Goal: Information Seeking & Learning: Learn about a topic

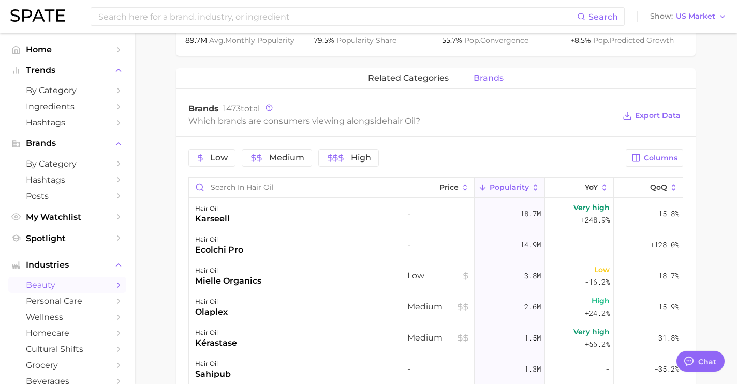
scroll to position [3890, 0]
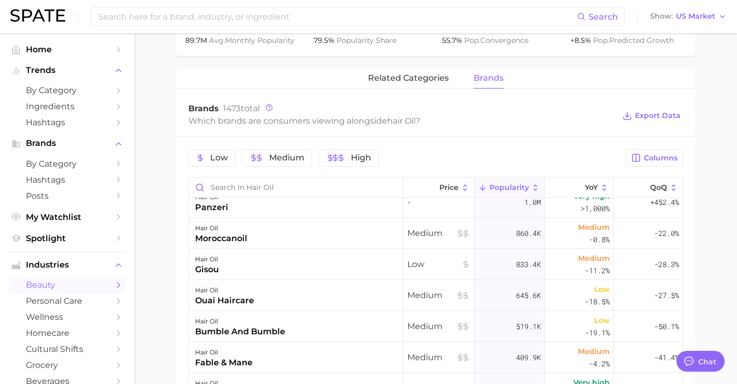
click at [104, 286] on link "beauty" at bounding box center [67, 285] width 118 height 16
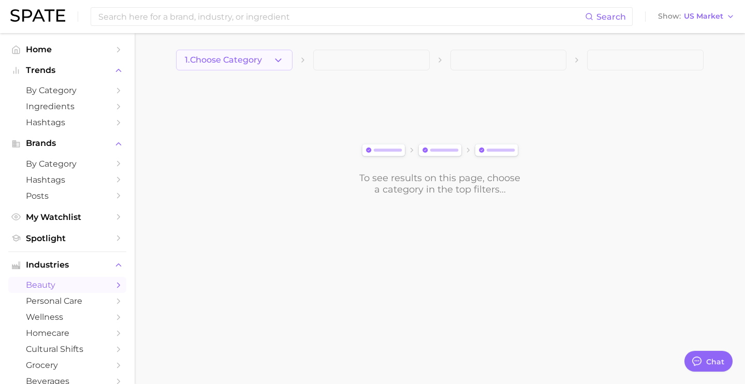
click at [243, 60] on span "1. Choose Category" at bounding box center [223, 59] width 77 height 9
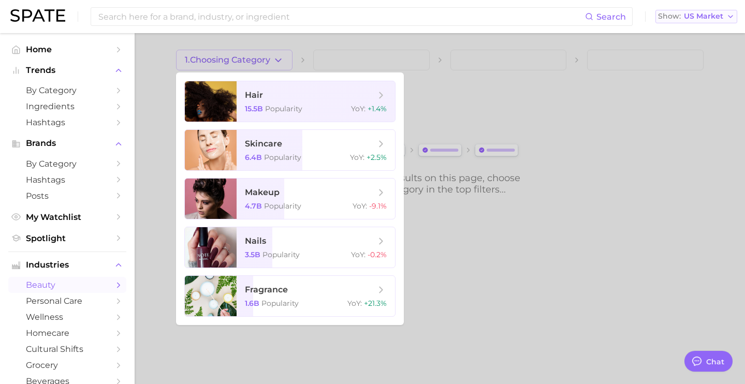
click at [668, 18] on span "Show" at bounding box center [669, 16] width 23 height 6
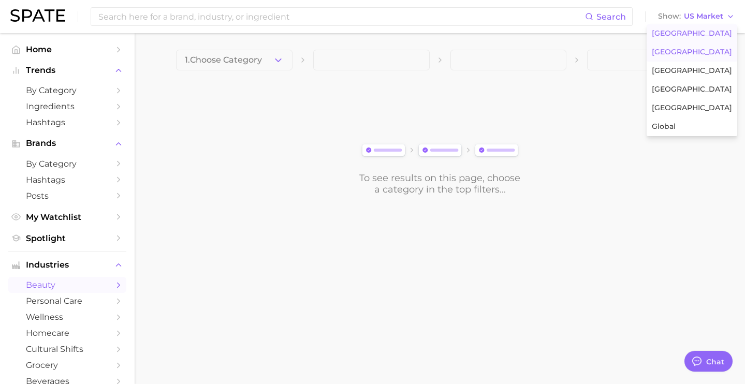
click at [673, 53] on span "[GEOGRAPHIC_DATA]" at bounding box center [692, 52] width 80 height 9
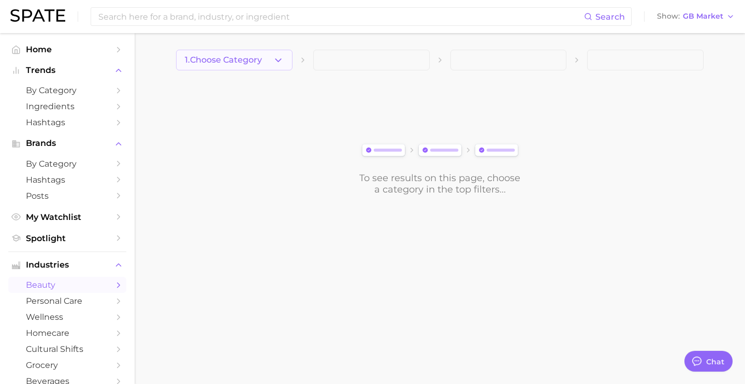
click at [274, 55] on icon "button" at bounding box center [278, 60] width 11 height 11
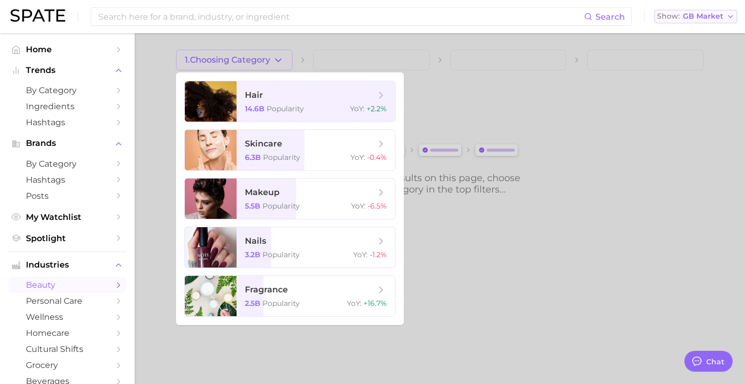
click at [682, 19] on div "Show GB Market" at bounding box center [690, 16] width 66 height 6
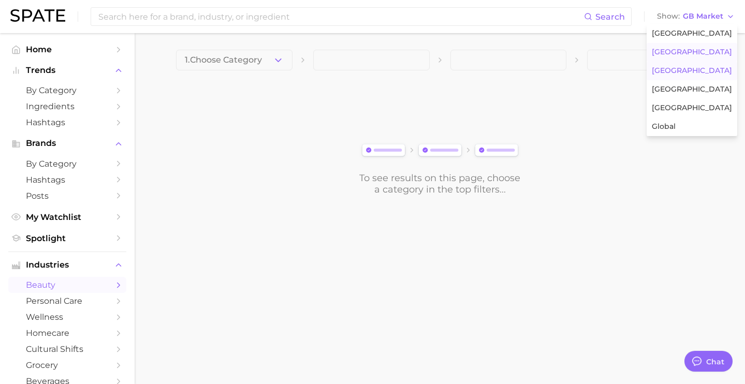
click at [689, 65] on button "[GEOGRAPHIC_DATA]" at bounding box center [691, 71] width 91 height 19
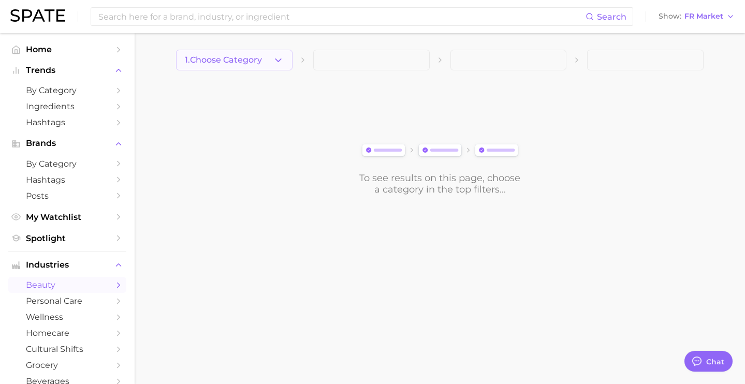
click at [264, 68] on button "1. Choose Category" at bounding box center [234, 60] width 116 height 21
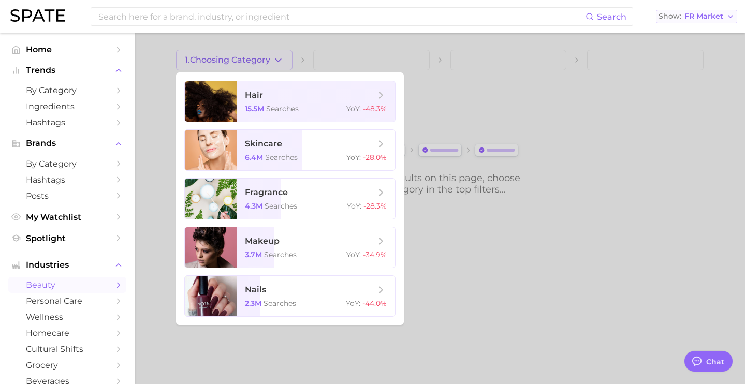
click at [675, 18] on span "Show" at bounding box center [669, 16] width 23 height 6
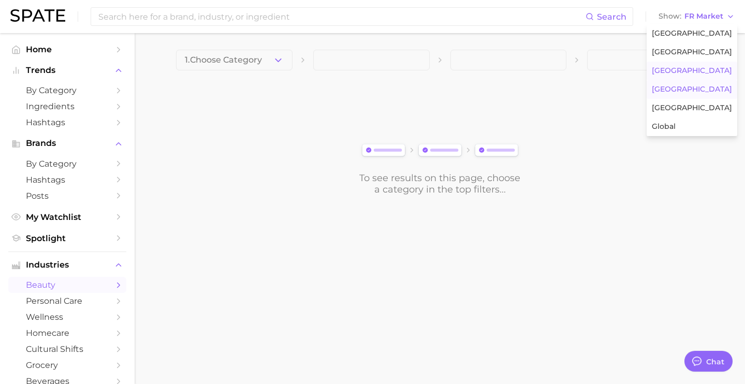
click at [665, 82] on button "[GEOGRAPHIC_DATA]" at bounding box center [691, 89] width 91 height 19
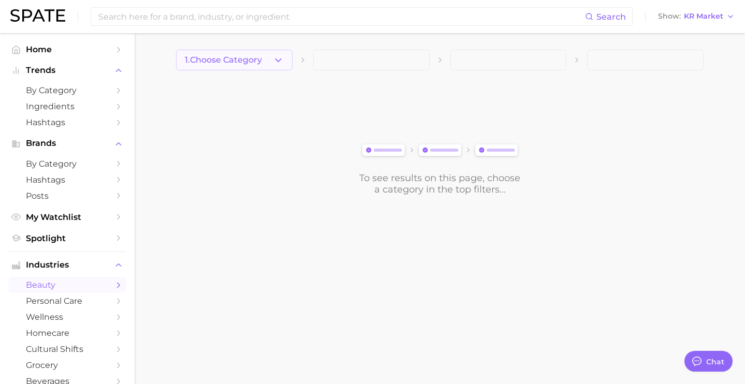
click at [265, 61] on button "1. Choose Category" at bounding box center [234, 60] width 116 height 21
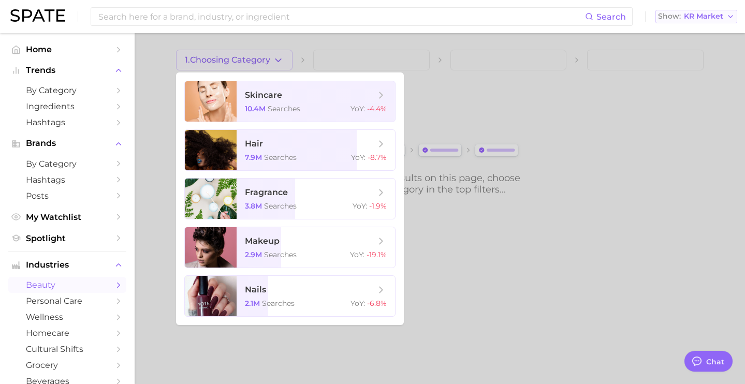
click at [674, 16] on span "Show" at bounding box center [669, 16] width 23 height 6
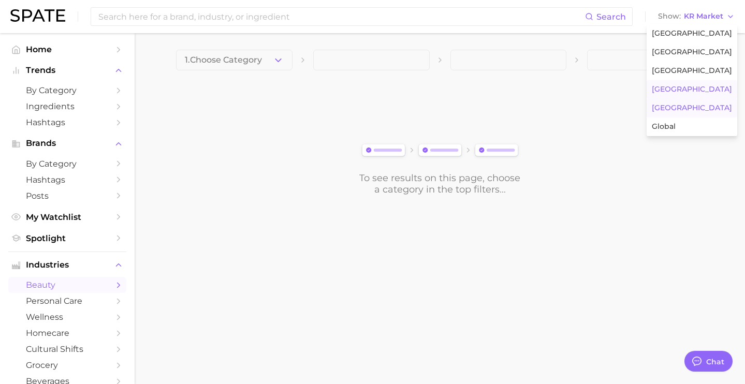
click at [682, 107] on span "[GEOGRAPHIC_DATA]" at bounding box center [692, 108] width 80 height 9
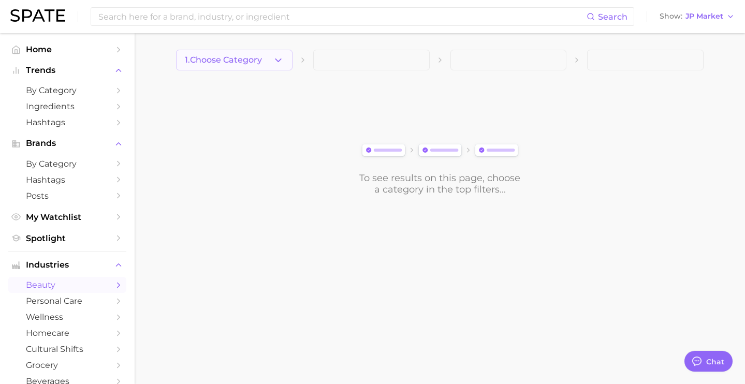
click at [266, 67] on button "1. Choose Category" at bounding box center [234, 60] width 116 height 21
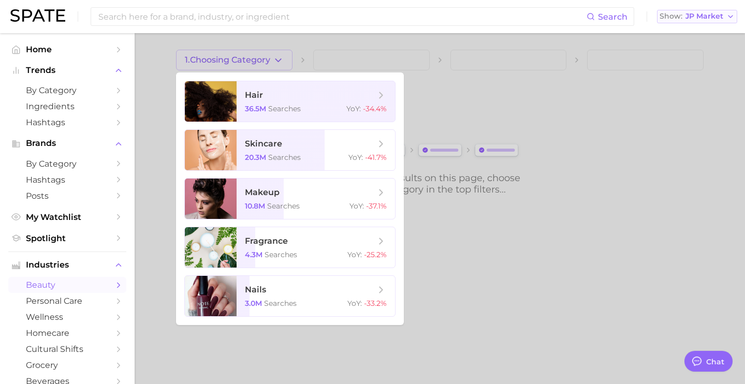
click at [676, 22] on button "Show JP Market" at bounding box center [697, 16] width 80 height 13
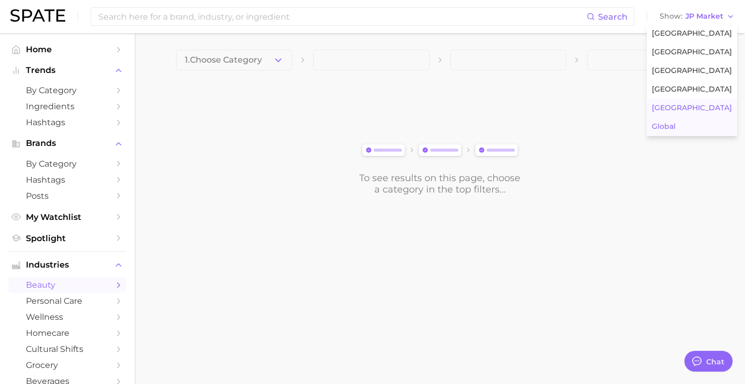
click at [675, 130] on span "Global" at bounding box center [664, 126] width 24 height 9
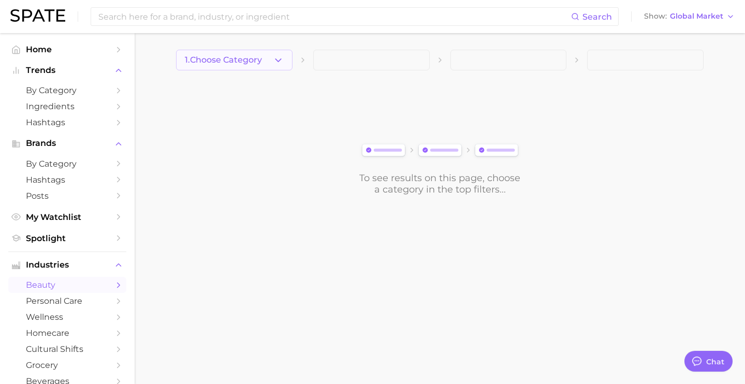
click at [275, 62] on icon "button" at bounding box center [278, 60] width 11 height 11
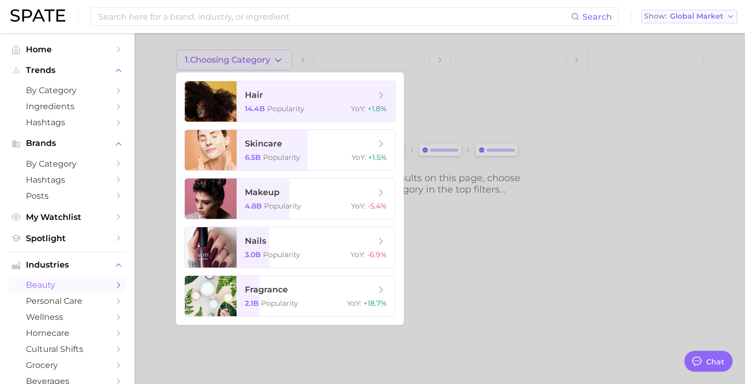
click at [677, 22] on button "Show Global Market" at bounding box center [689, 16] width 96 height 13
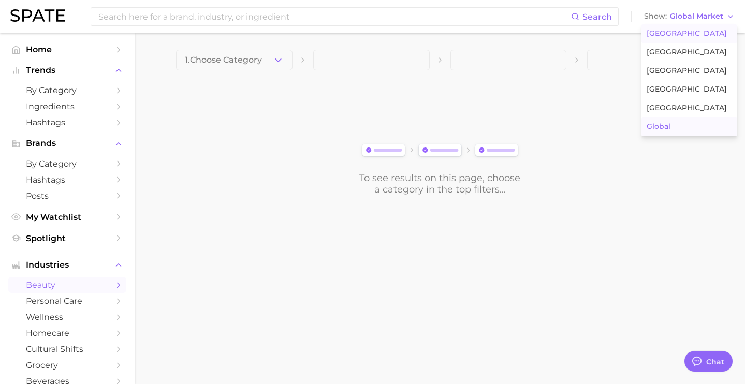
click at [678, 41] on button "[GEOGRAPHIC_DATA]" at bounding box center [689, 33] width 96 height 19
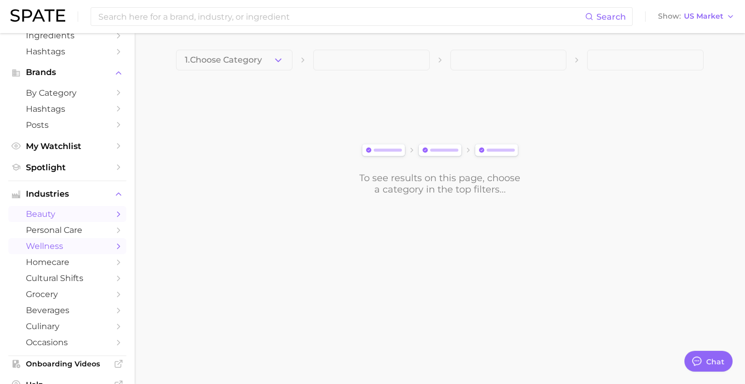
scroll to position [117, 0]
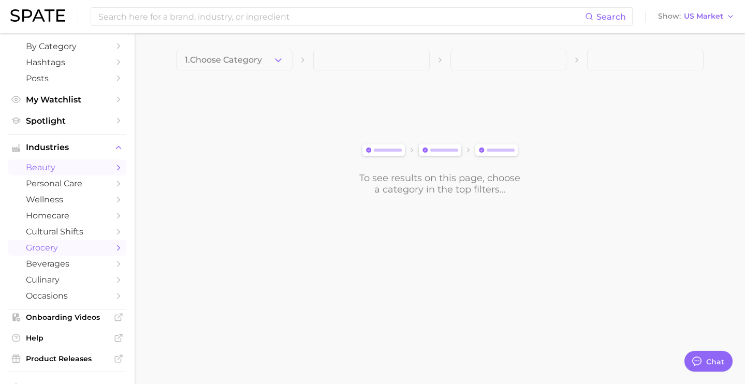
click at [69, 253] on span "grocery" at bounding box center [67, 248] width 83 height 10
click at [270, 64] on button "1. Choose Category" at bounding box center [234, 60] width 116 height 21
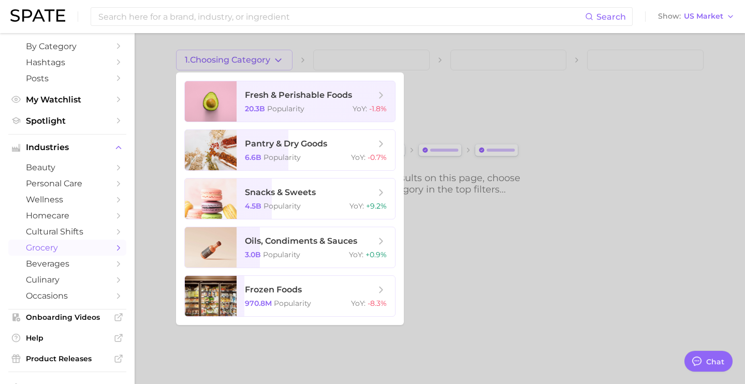
click at [466, 67] on div at bounding box center [372, 192] width 745 height 384
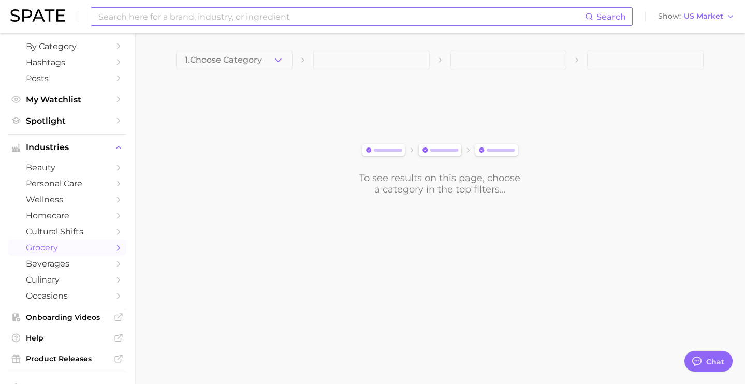
click at [317, 18] on input at bounding box center [341, 17] width 488 height 18
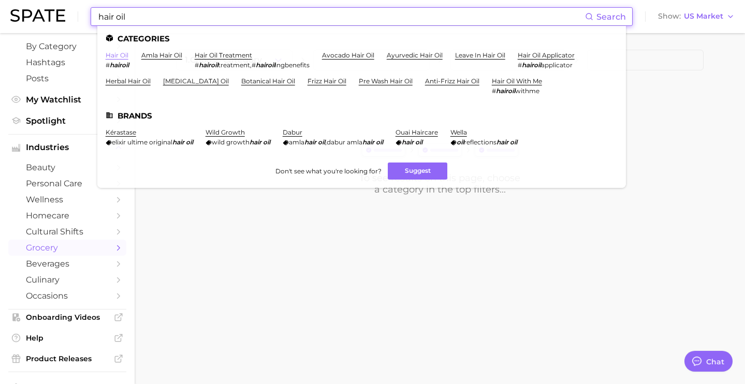
type input "hair oil"
click at [114, 55] on link "hair oil" at bounding box center [117, 55] width 23 height 8
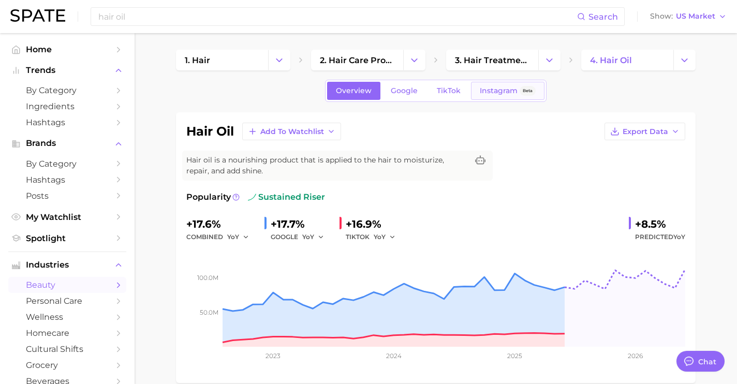
click at [512, 94] on span "Instagram" at bounding box center [499, 90] width 38 height 9
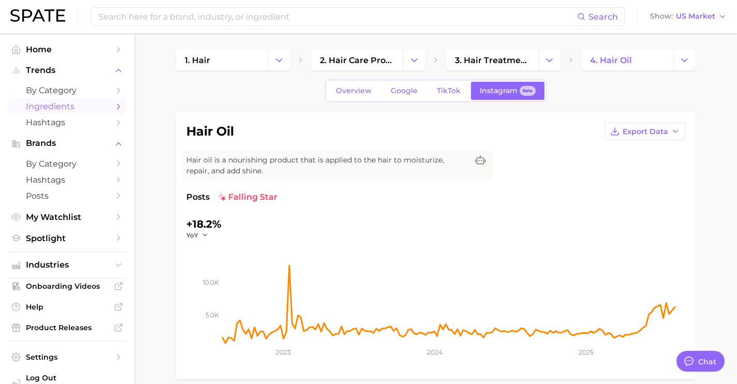
click at [82, 104] on span "Ingredients" at bounding box center [67, 106] width 83 height 10
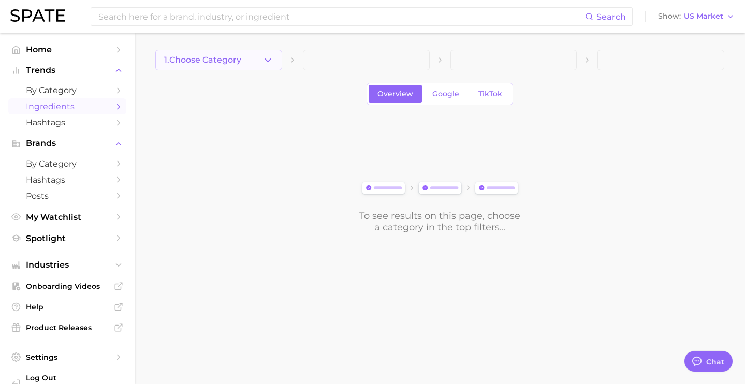
click at [214, 61] on span "1. Choose Category" at bounding box center [202, 59] width 77 height 9
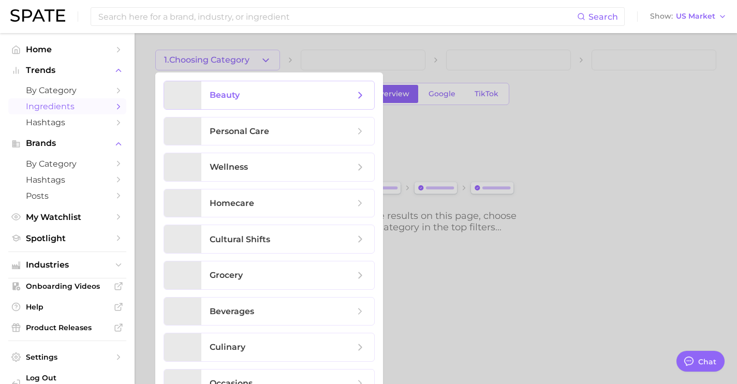
click at [220, 82] on span "beauty" at bounding box center [287, 95] width 173 height 28
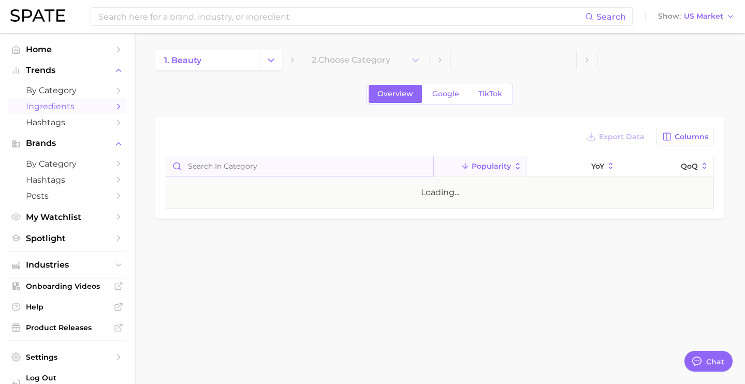
click at [377, 161] on input "Search in category" at bounding box center [299, 166] width 267 height 20
type input "date"
click at [289, 187] on div "beauty date" at bounding box center [300, 192] width 268 height 31
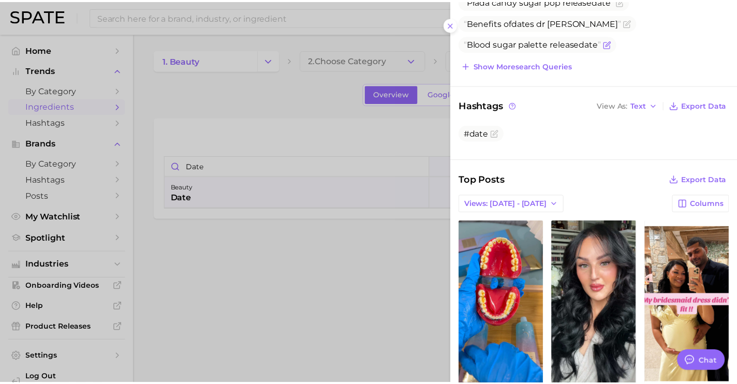
scroll to position [97, 0]
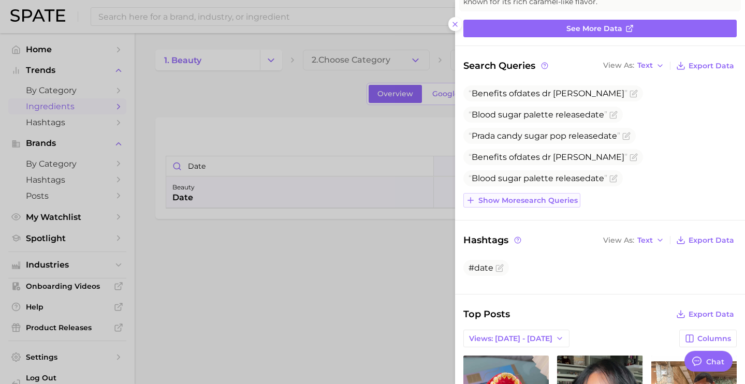
click at [534, 199] on span "Show more search queries" at bounding box center [527, 200] width 99 height 9
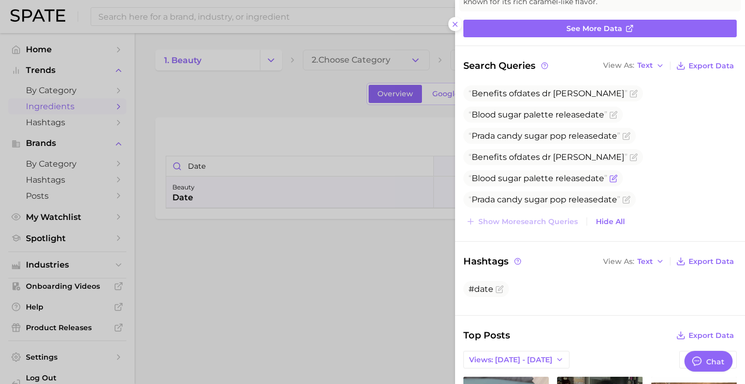
click at [616, 179] on icon "Flag as miscategorized or irrelevant" at bounding box center [613, 178] width 6 height 6
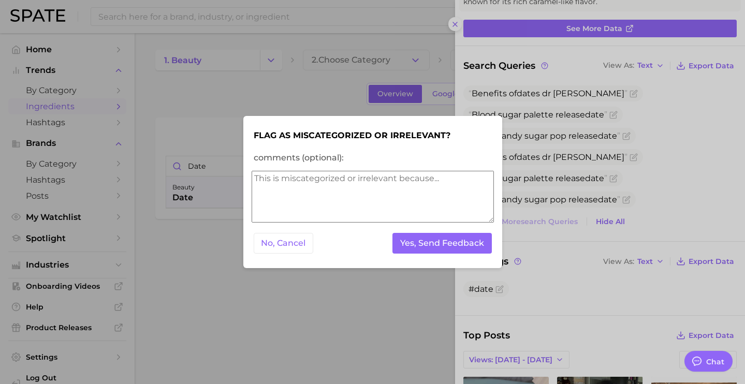
click at [433, 179] on textarea "comments (optional):" at bounding box center [373, 197] width 242 height 52
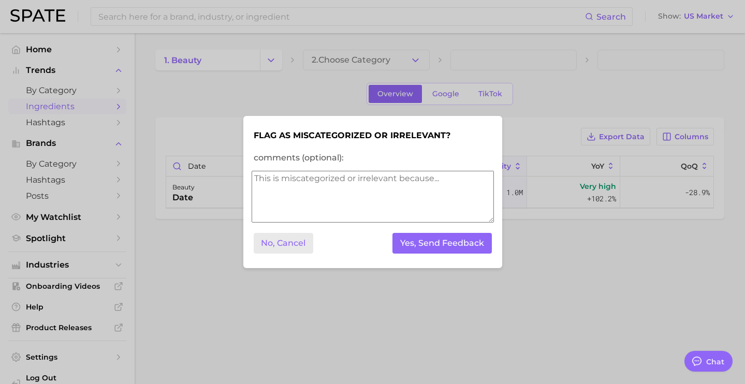
click at [294, 252] on button "No, Cancel" at bounding box center [284, 243] width 60 height 21
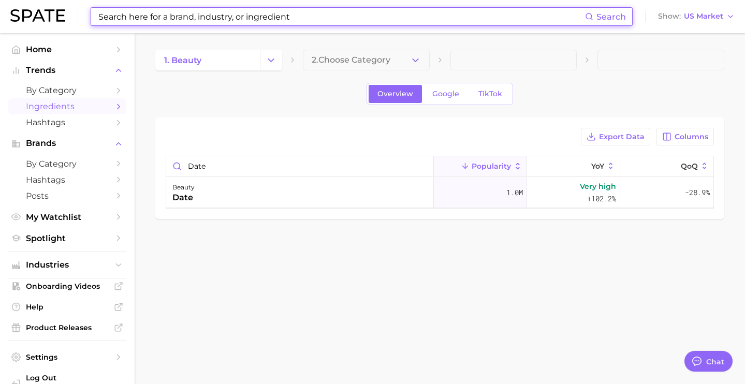
click at [203, 25] on input at bounding box center [341, 17] width 488 height 18
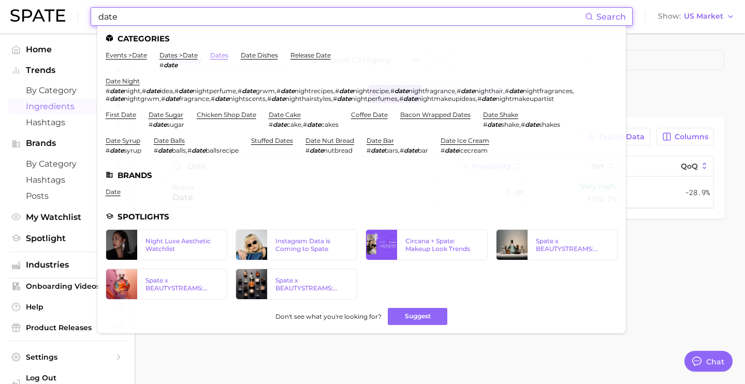
type input "date"
click at [228, 57] on link "dates" at bounding box center [219, 55] width 18 height 8
type textarea "x"
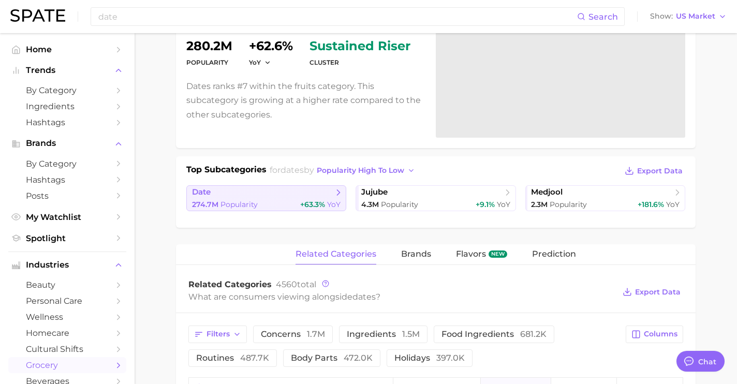
scroll to position [135, 0]
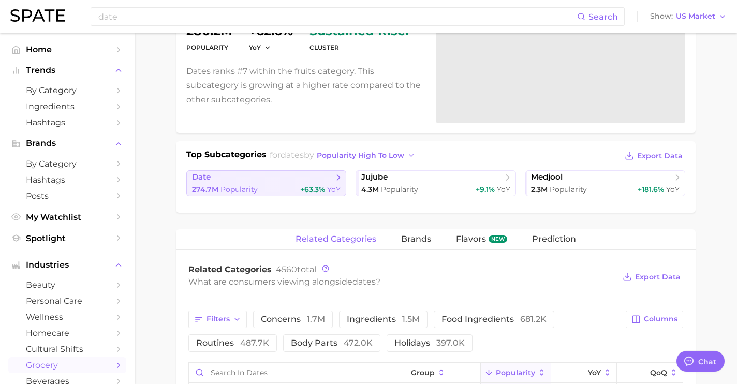
click at [304, 195] on link "date 274.7m Popularity +63.3% YoY" at bounding box center [266, 183] width 160 height 26
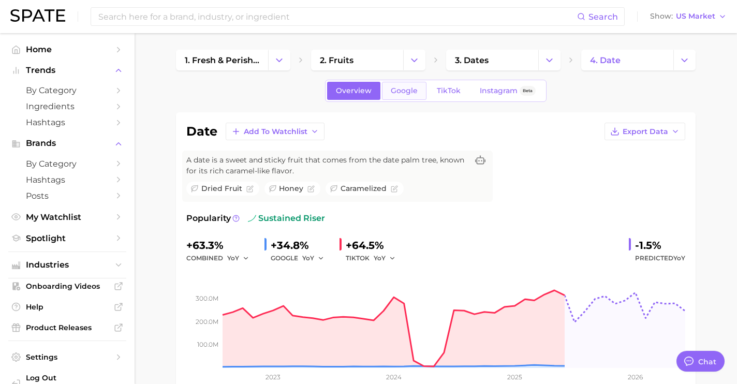
click at [408, 92] on span "Google" at bounding box center [404, 90] width 27 height 9
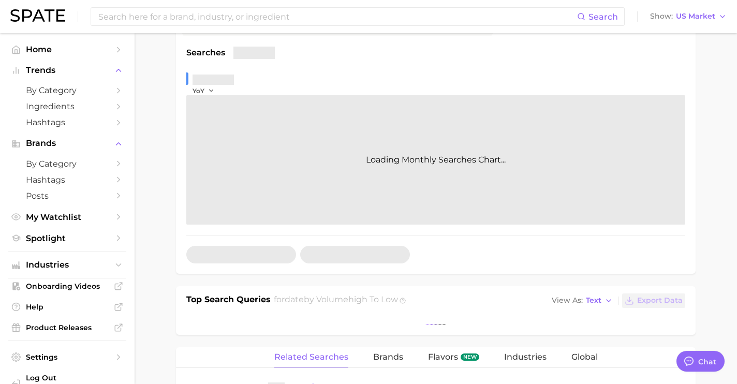
scroll to position [353, 0]
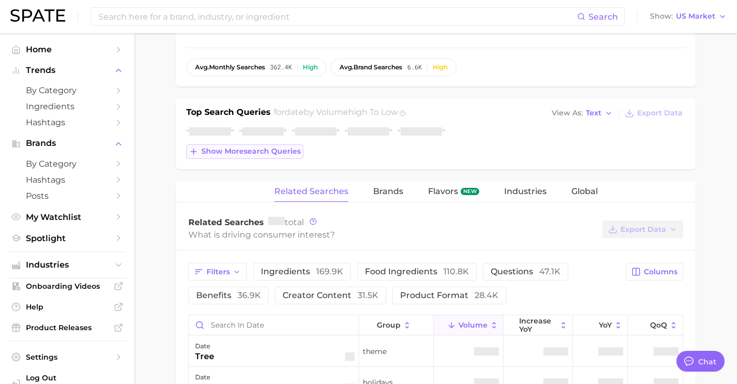
click at [292, 152] on span "Show more search queries" at bounding box center [250, 151] width 99 height 9
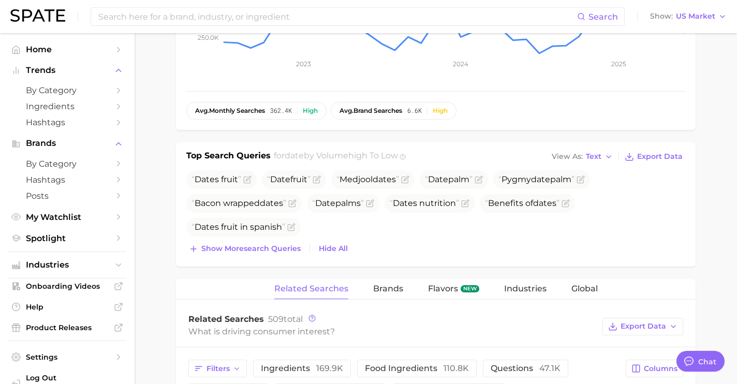
scroll to position [47, 0]
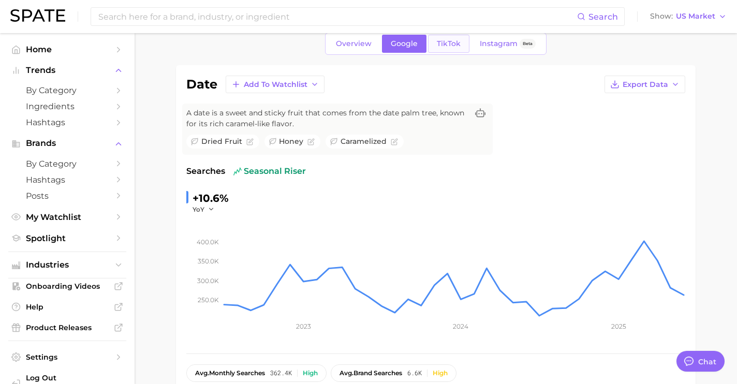
click at [449, 45] on span "TikTok" at bounding box center [449, 43] width 24 height 9
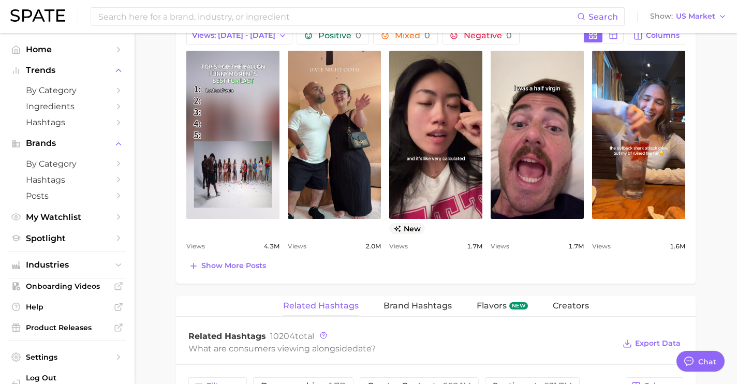
scroll to position [255, 0]
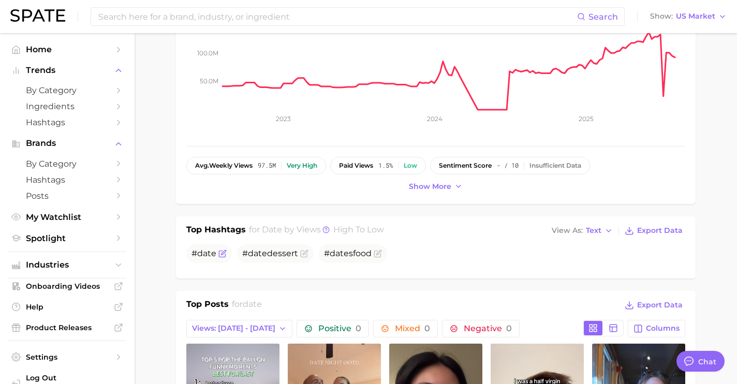
click at [223, 253] on icon "Flag as miscategorized or irrelevant" at bounding box center [222, 253] width 8 height 8
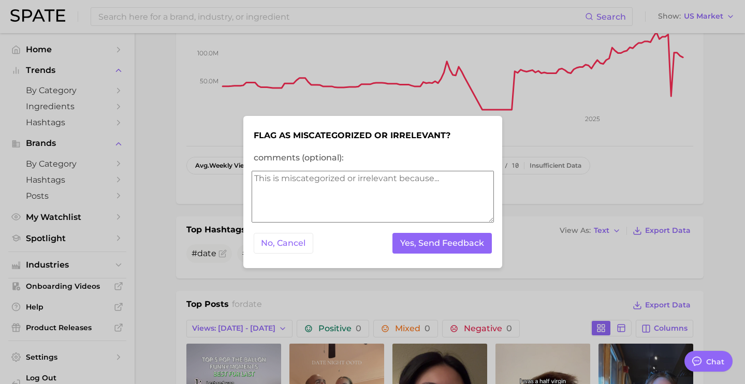
click at [330, 201] on textarea "comments (optional):" at bounding box center [373, 197] width 242 height 52
type textarea "r"
type textarea "results are for dating vs the fruit"
click at [442, 248] on button "Yes, Send Feedback" at bounding box center [441, 243] width 99 height 21
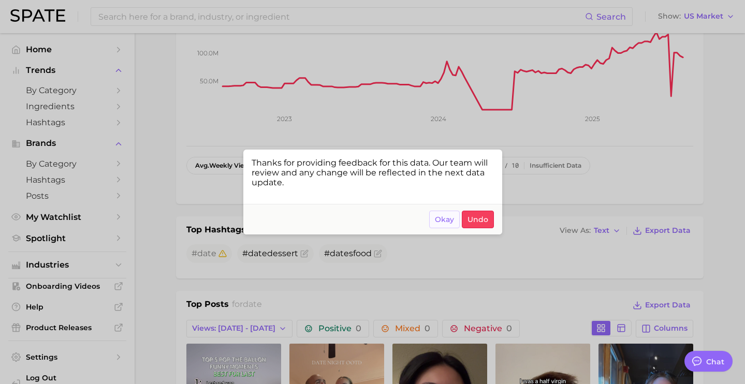
click at [438, 223] on span "Okay" at bounding box center [444, 219] width 19 height 9
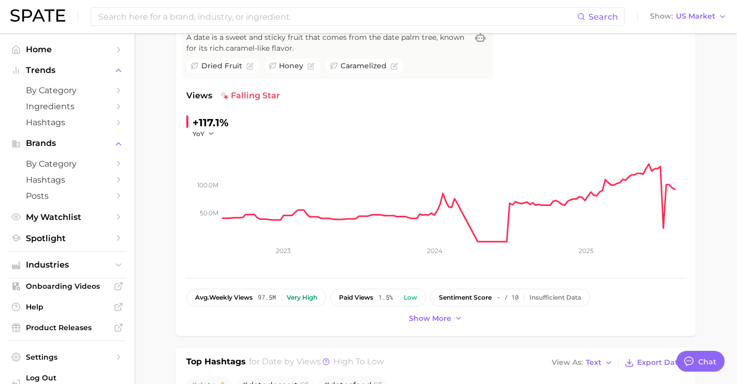
scroll to position [0, 0]
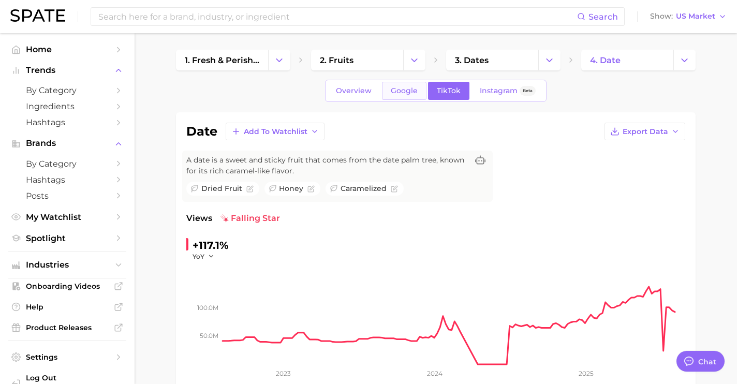
click at [406, 85] on link "Google" at bounding box center [404, 91] width 45 height 18
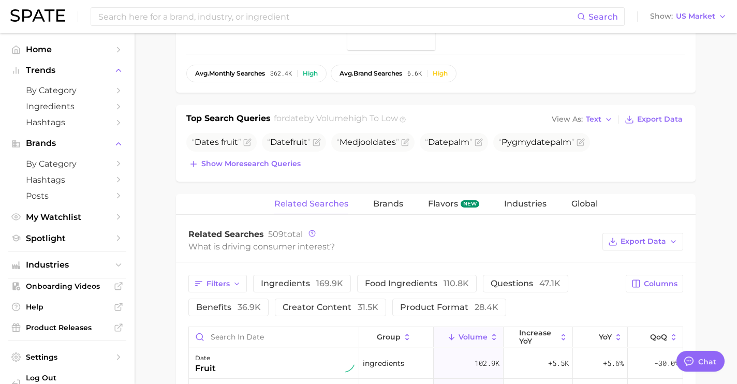
scroll to position [347, 0]
click at [268, 169] on button "Show more search queries" at bounding box center [244, 163] width 117 height 14
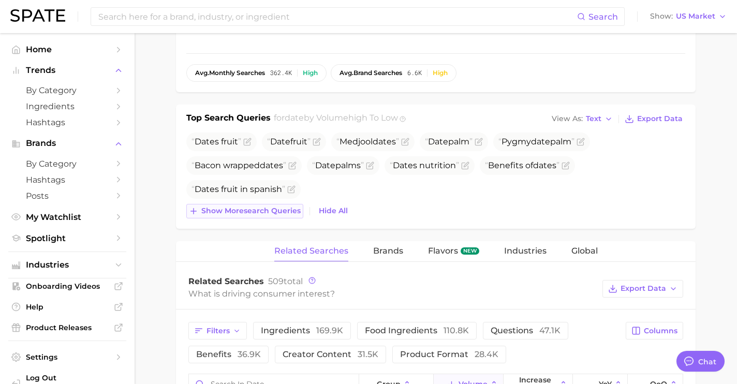
click at [276, 209] on span "Show more search queries" at bounding box center [250, 210] width 99 height 9
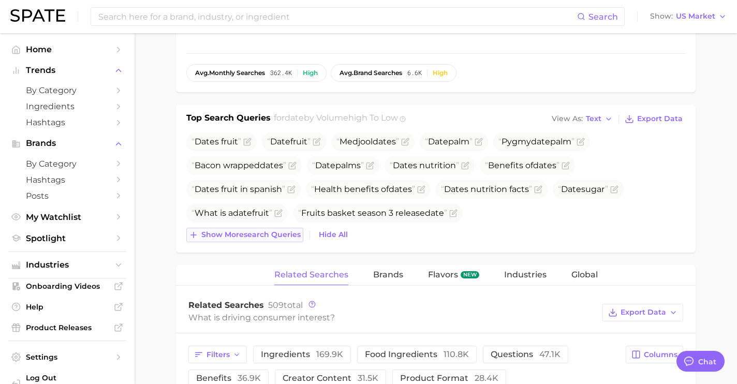
click at [271, 232] on span "Show more search queries" at bounding box center [250, 234] width 99 height 9
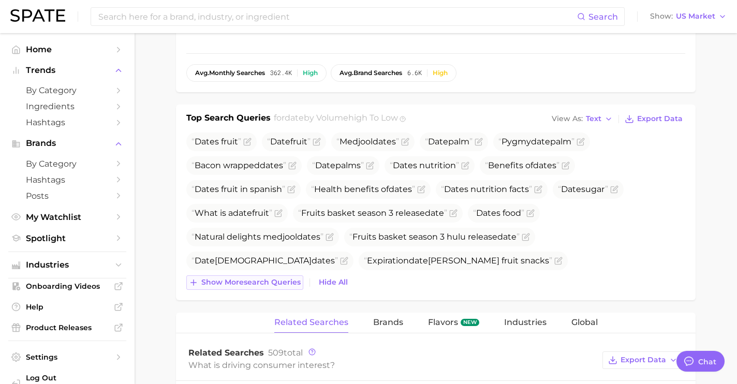
click at [273, 278] on span "Show more search queries" at bounding box center [250, 282] width 99 height 9
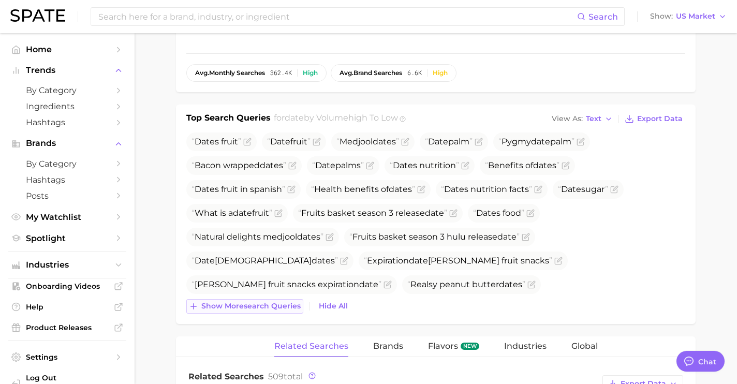
click at [268, 313] on button "Show more search queries" at bounding box center [244, 306] width 117 height 14
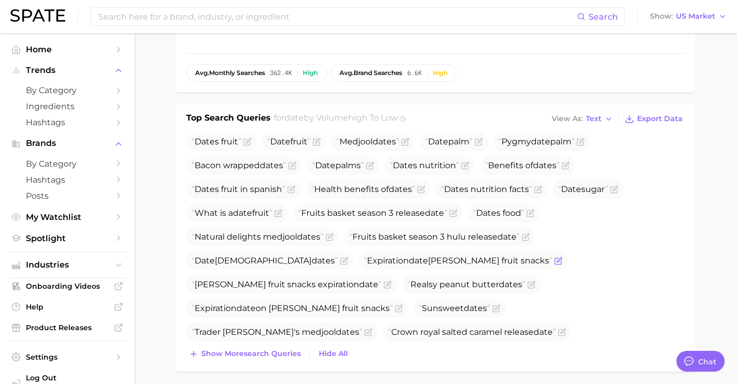
click at [555, 258] on icon "Flag as miscategorized or irrelevant" at bounding box center [558, 261] width 6 height 6
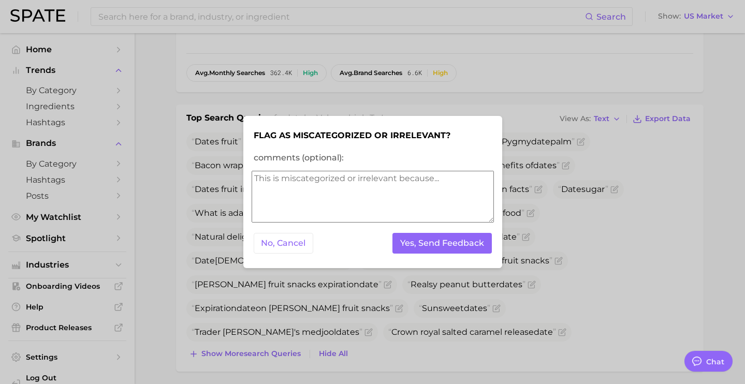
click at [412, 254] on div "No, Cancel Yes, Send Feedback" at bounding box center [373, 243] width 242 height 25
click at [471, 245] on button "Yes, Send Feedback" at bounding box center [441, 243] width 99 height 21
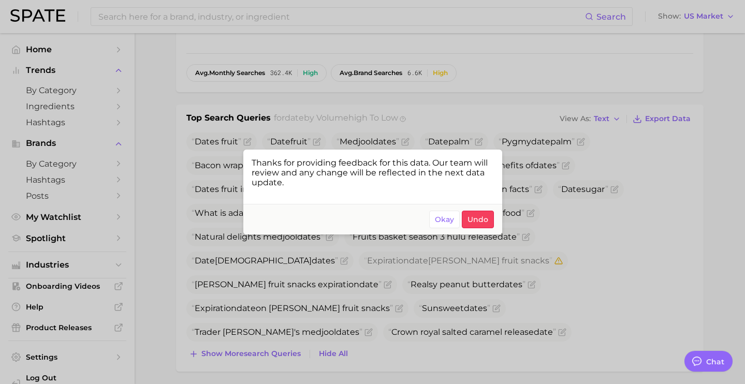
click at [363, 298] on div at bounding box center [372, 192] width 745 height 384
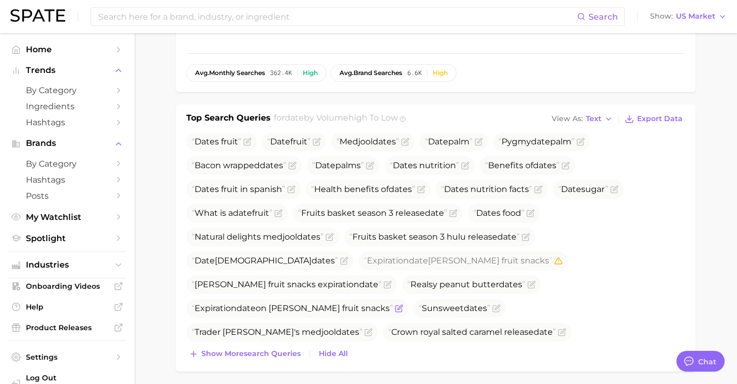
click at [395, 304] on icon "Flag as miscategorized or irrelevant" at bounding box center [399, 308] width 8 height 8
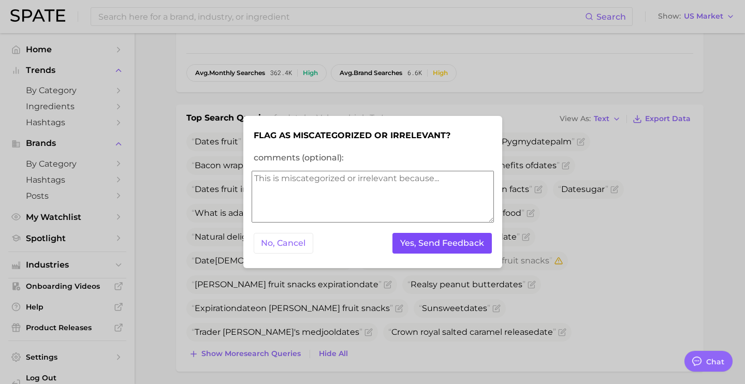
click at [419, 248] on button "Yes, Send Feedback" at bounding box center [441, 243] width 99 height 21
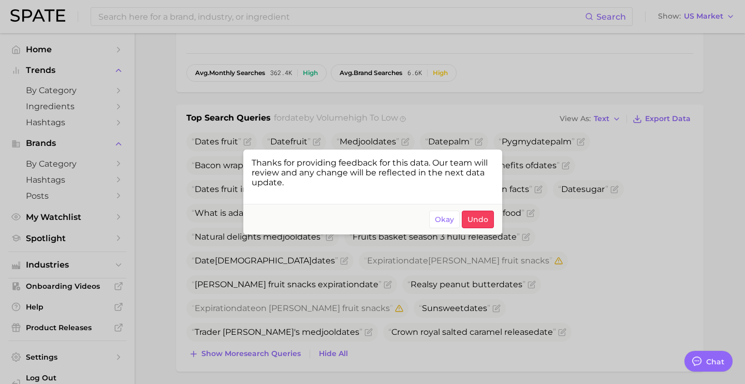
click at [365, 278] on div at bounding box center [372, 192] width 745 height 384
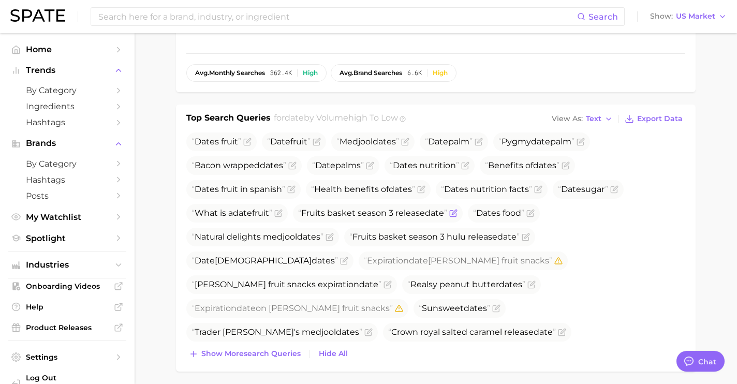
click at [457, 211] on icon "Flag as miscategorized or irrelevant" at bounding box center [453, 213] width 8 height 8
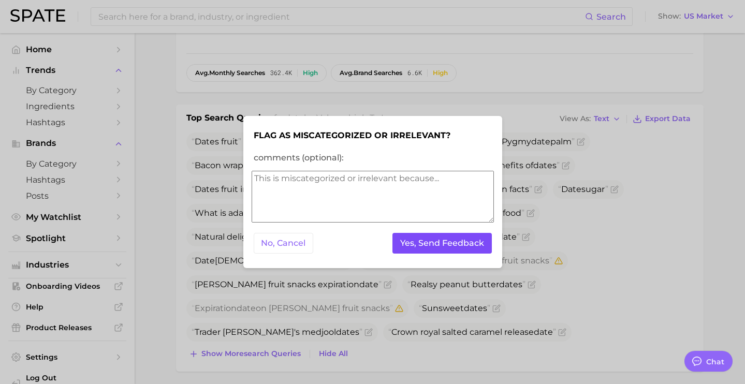
click at [420, 243] on button "Yes, Send Feedback" at bounding box center [441, 243] width 99 height 21
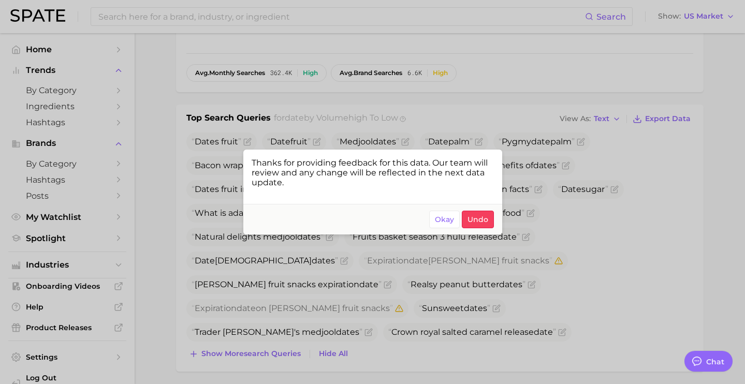
click at [451, 262] on div at bounding box center [372, 192] width 745 height 384
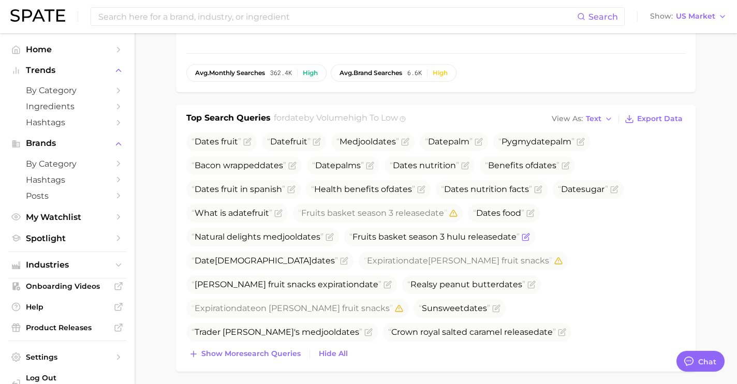
click at [525, 238] on icon "Flag as miscategorized or irrelevant" at bounding box center [525, 237] width 6 height 6
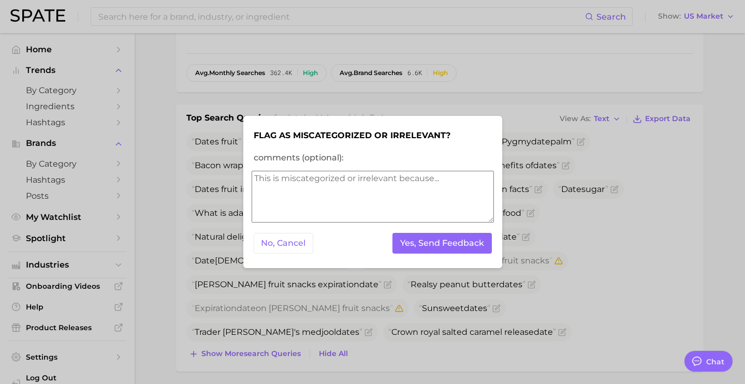
click at [449, 254] on div "No, Cancel Yes, Send Feedback" at bounding box center [373, 243] width 242 height 25
click at [444, 244] on button "Yes, Send Feedback" at bounding box center [441, 243] width 99 height 21
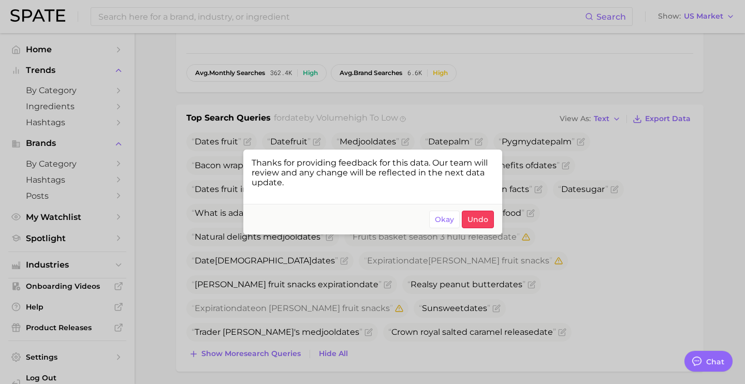
click at [381, 303] on div at bounding box center [372, 192] width 745 height 384
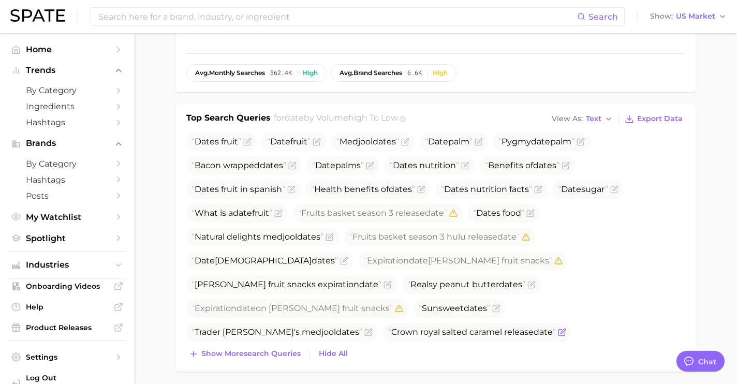
click at [560, 329] on icon "Flag as miscategorized or irrelevant" at bounding box center [562, 331] width 5 height 5
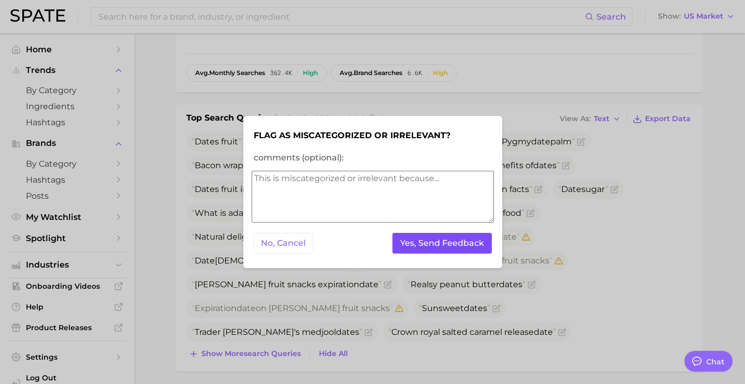
click at [430, 244] on button "Yes, Send Feedback" at bounding box center [441, 243] width 99 height 21
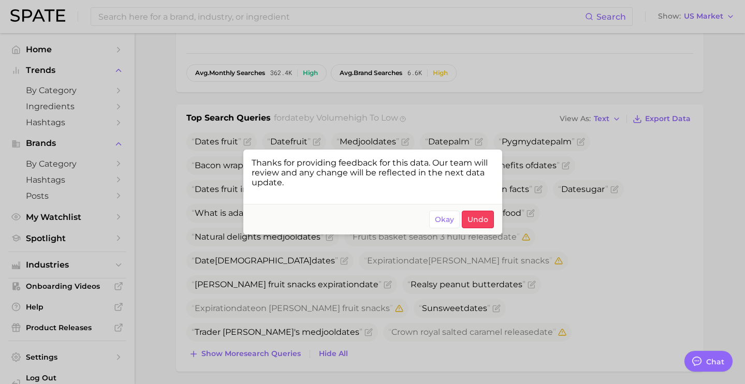
click at [530, 334] on div at bounding box center [372, 192] width 745 height 384
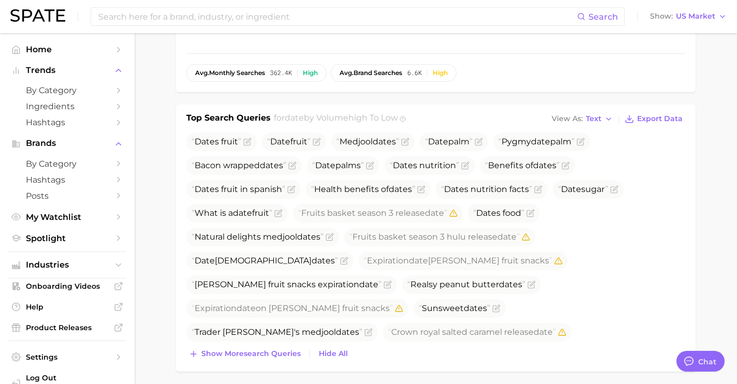
click at [661, 376] on icon "Flag as miscategorized or irrelevant" at bounding box center [665, 380] width 8 height 8
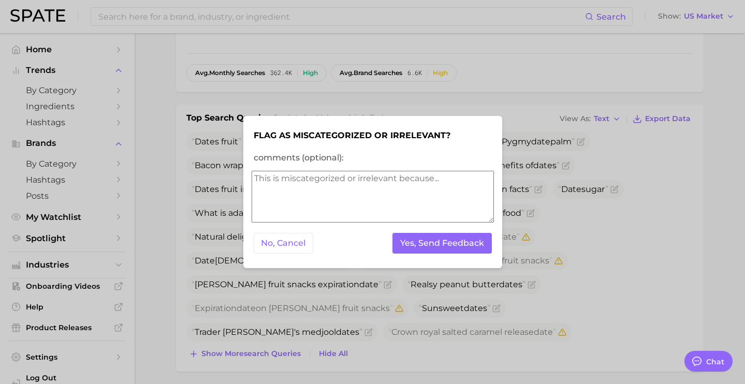
click at [435, 257] on form "Flag as miscategorized or irrelevant? comments (optional): No, Cancel Yes, Send…" at bounding box center [373, 192] width 242 height 136
click at [439, 242] on button "Yes, Send Feedback" at bounding box center [441, 243] width 99 height 21
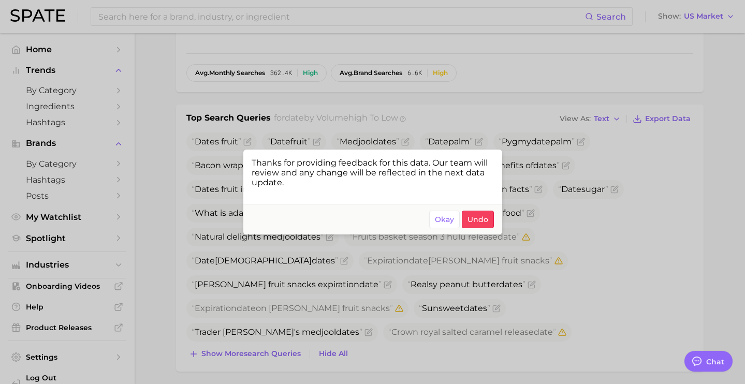
click at [437, 309] on div at bounding box center [372, 192] width 745 height 384
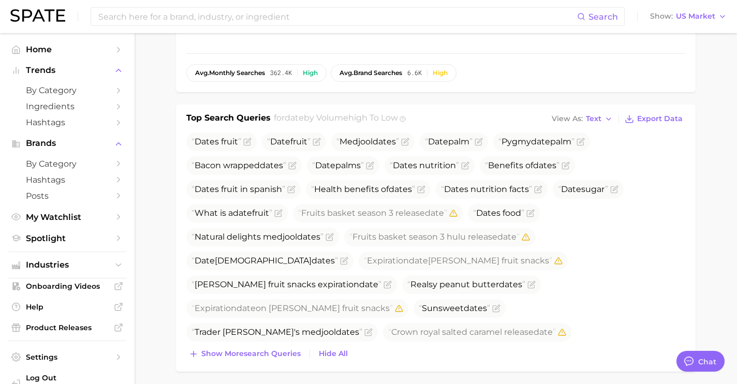
click at [350, 371] on span "[PERSON_NAME] fruit snack expiration date" at bounding box center [289, 380] width 206 height 19
click at [379, 376] on icon "Flag as miscategorized or irrelevant" at bounding box center [383, 380] width 8 height 8
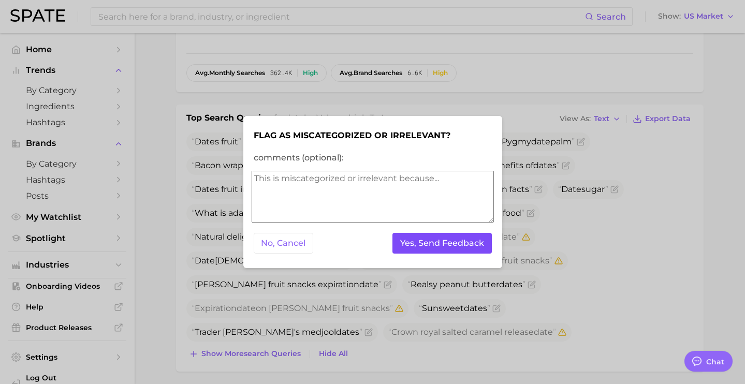
click at [449, 239] on button "Yes, Send Feedback" at bounding box center [441, 243] width 99 height 21
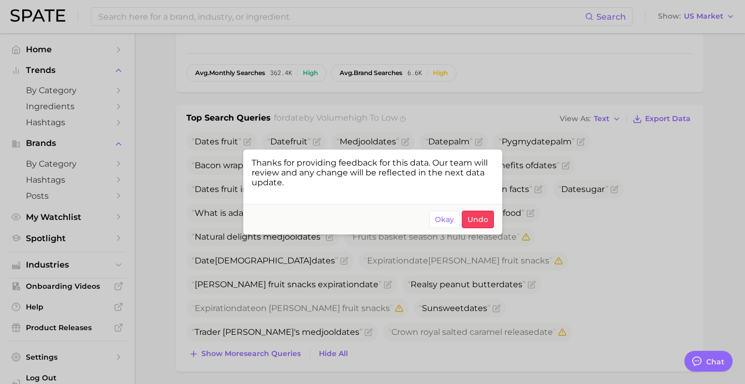
click at [592, 210] on div at bounding box center [372, 192] width 745 height 384
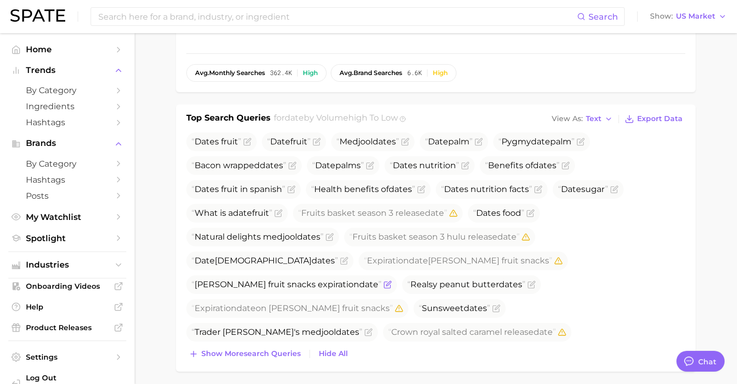
click at [392, 280] on icon "Flag as miscategorized or irrelevant" at bounding box center [387, 284] width 8 height 8
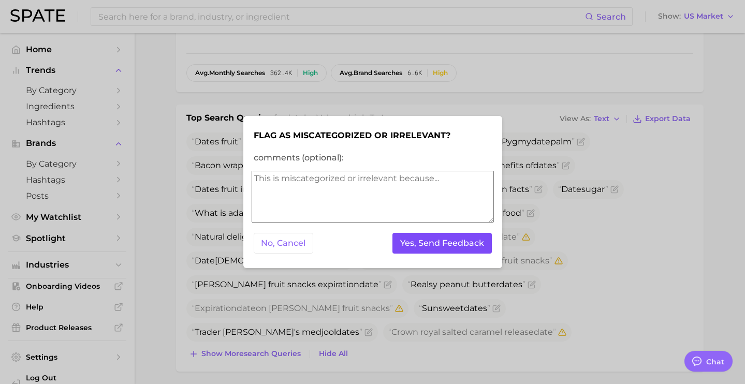
click at [454, 252] on button "Yes, Send Feedback" at bounding box center [441, 243] width 99 height 21
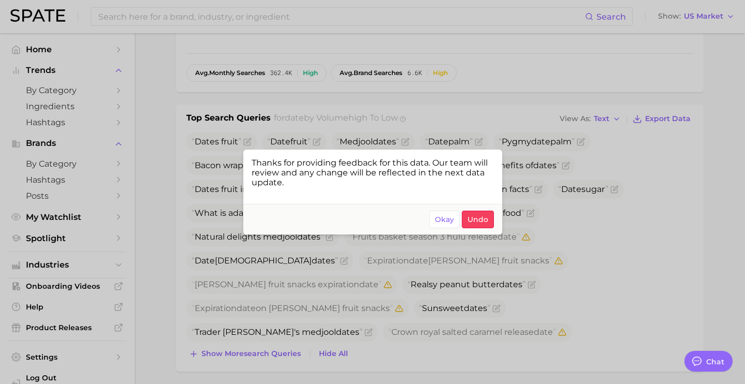
click at [391, 275] on div at bounding box center [372, 192] width 745 height 384
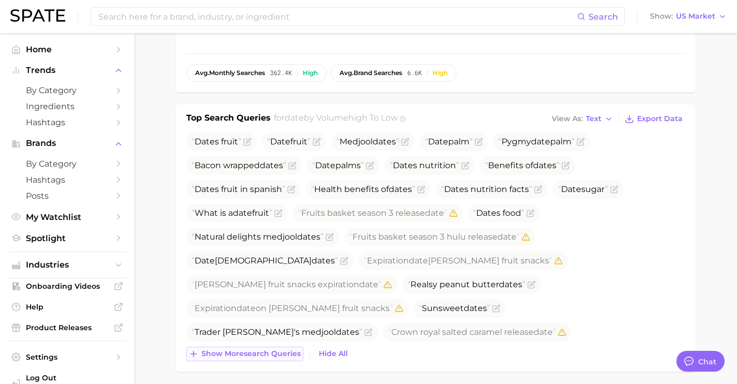
click at [261, 348] on button "Show more search queries" at bounding box center [244, 354] width 117 height 14
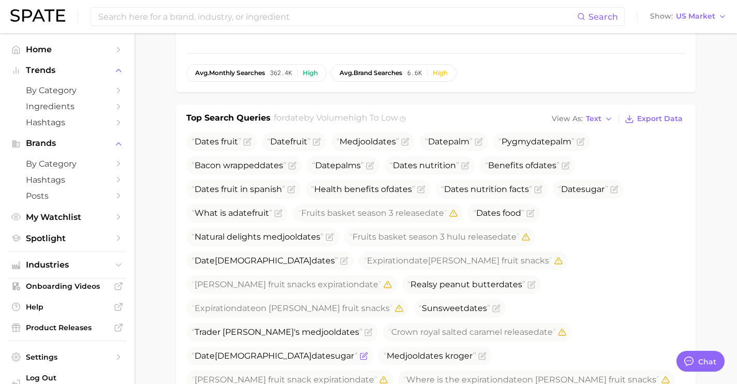
scroll to position [513, 0]
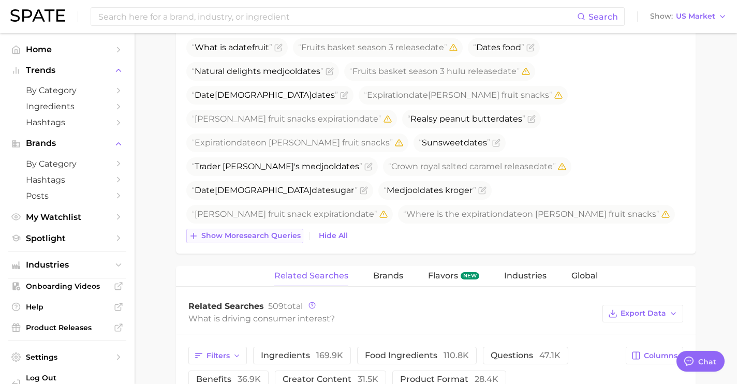
click at [253, 232] on span "Show more search queries" at bounding box center [250, 235] width 99 height 9
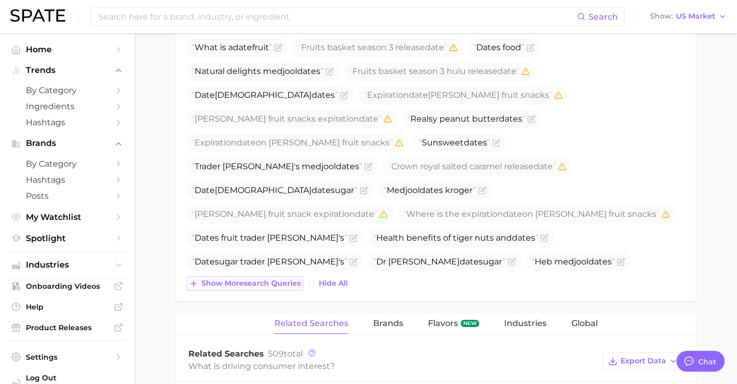
click at [259, 280] on span "Show more search queries" at bounding box center [250, 283] width 99 height 9
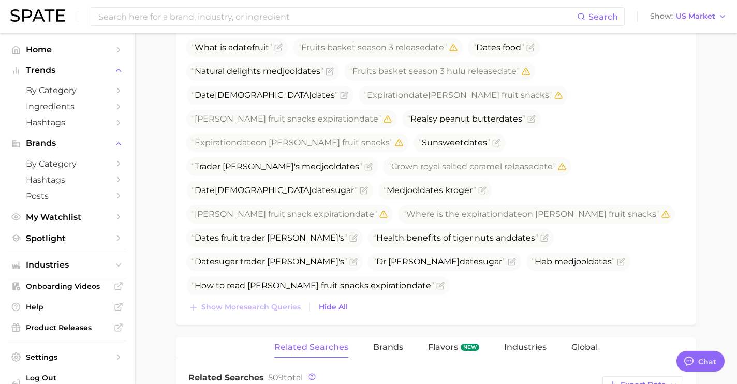
click at [393, 353] on span at bounding box center [388, 357] width 10 height 8
click at [393, 353] on icon "Flag as miscategorized or irrelevant" at bounding box center [389, 357] width 8 height 8
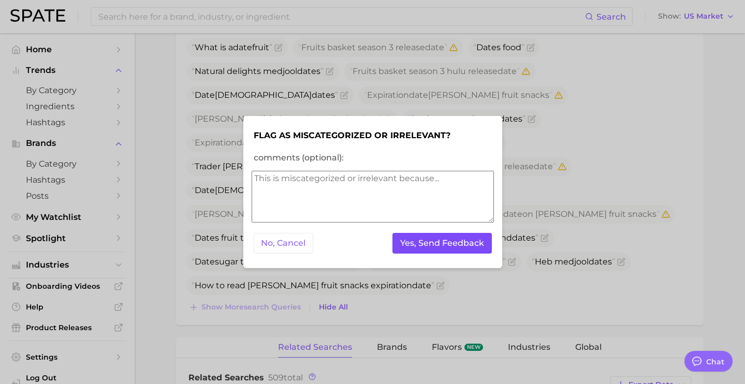
click at [461, 245] on button "Yes, Send Feedback" at bounding box center [441, 243] width 99 height 21
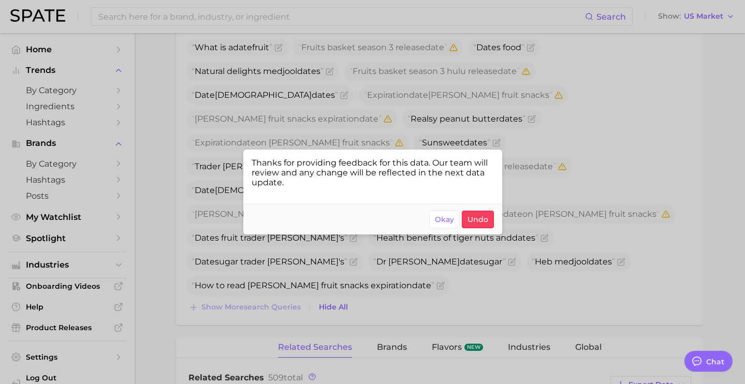
click at [307, 259] on div at bounding box center [372, 192] width 745 height 384
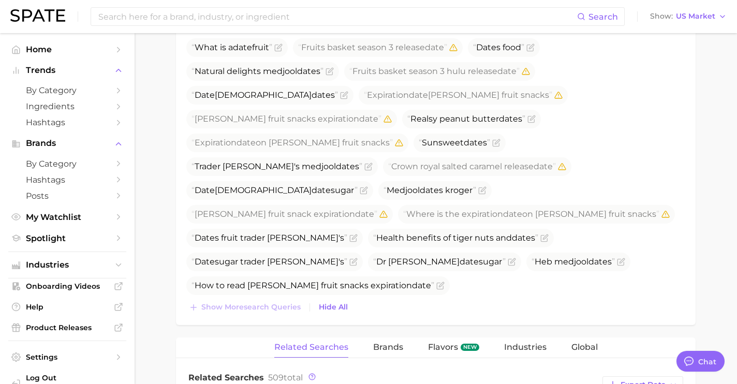
click at [662, 329] on span at bounding box center [667, 333] width 10 height 8
click at [665, 329] on icon "Flag as miscategorized or irrelevant" at bounding box center [669, 333] width 8 height 8
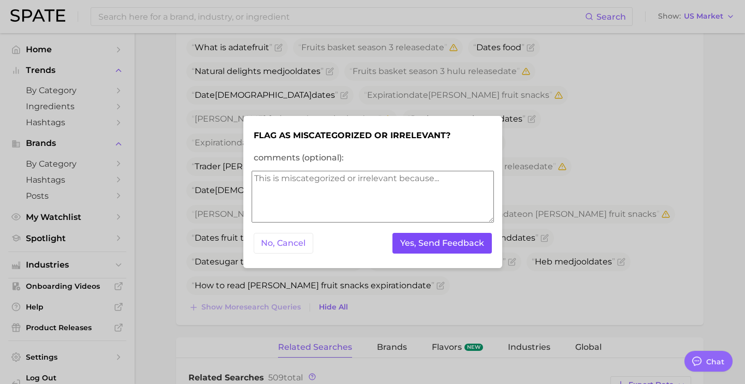
click at [429, 238] on button "Yes, Send Feedback" at bounding box center [441, 243] width 99 height 21
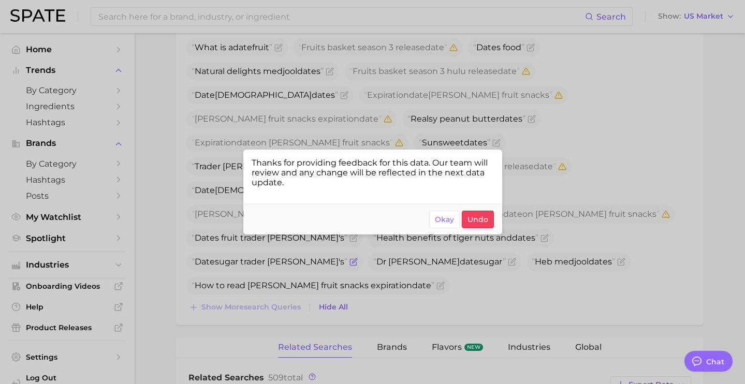
click at [536, 191] on div at bounding box center [372, 192] width 745 height 384
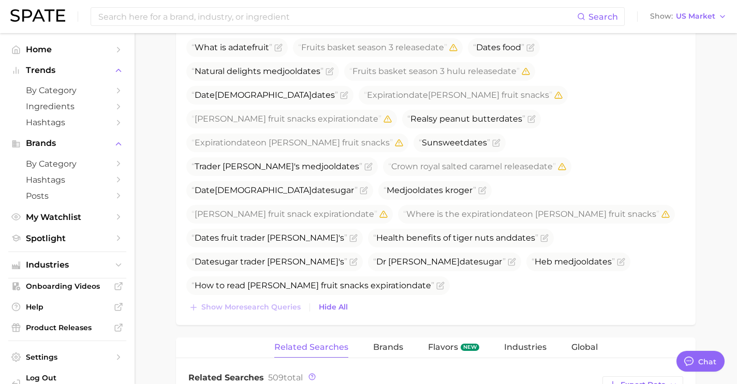
click at [472, 329] on icon "Flag as miscategorized or irrelevant" at bounding box center [468, 333] width 8 height 8
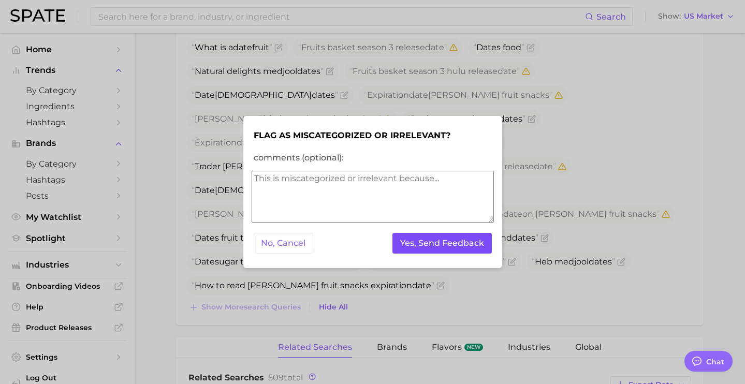
click at [468, 238] on button "Yes, Send Feedback" at bounding box center [441, 243] width 99 height 21
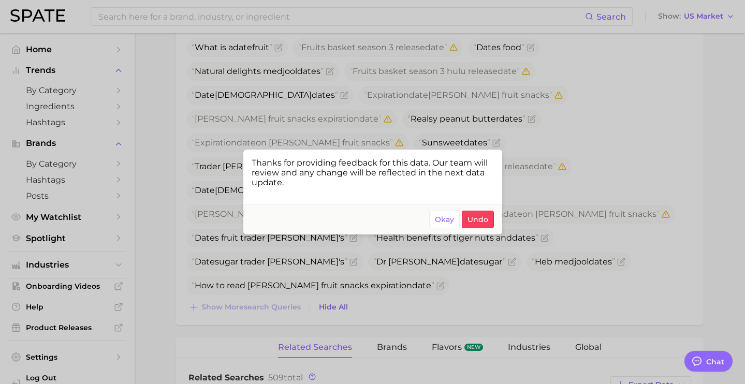
click at [535, 189] on div at bounding box center [372, 192] width 745 height 384
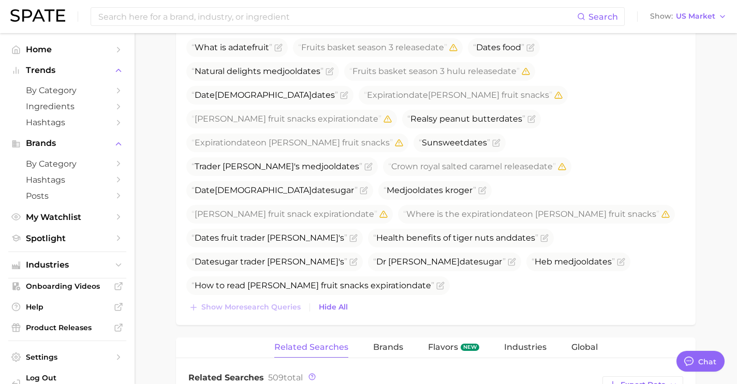
click at [450, 306] on icon "Flag as miscategorized or irrelevant" at bounding box center [452, 308] width 5 height 5
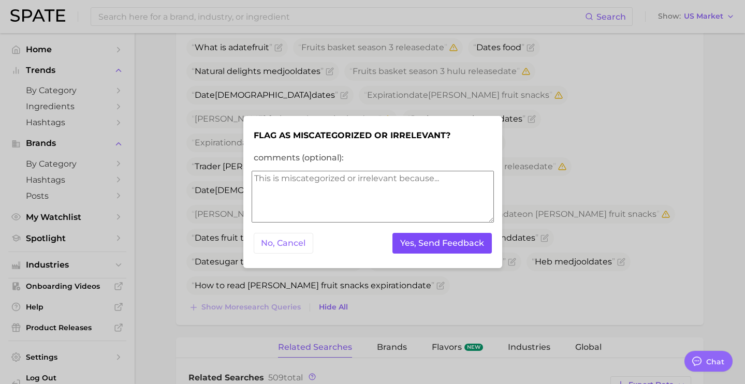
click at [438, 233] on button "Yes, Send Feedback" at bounding box center [441, 243] width 99 height 21
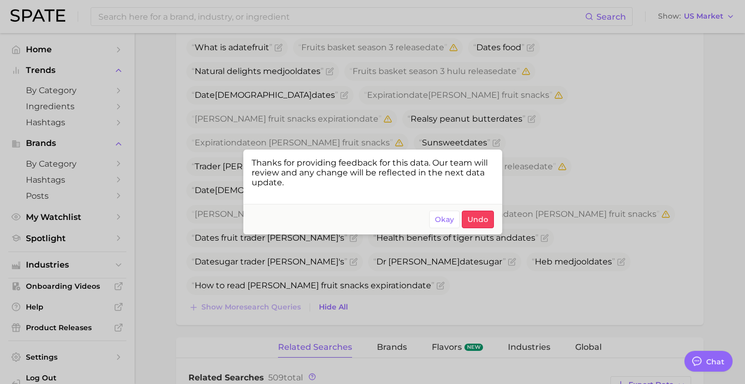
click at [553, 182] on div at bounding box center [372, 192] width 745 height 384
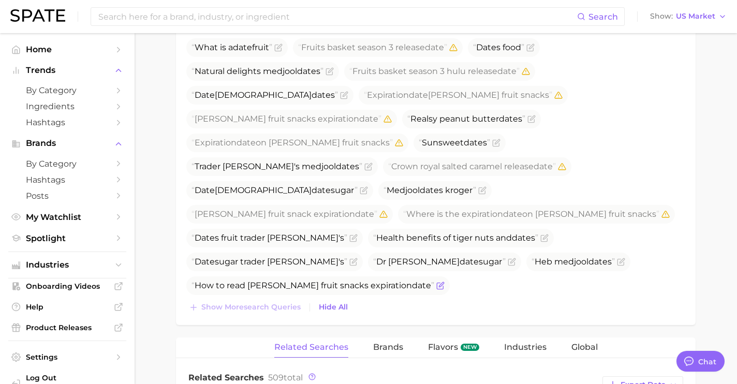
click at [445, 282] on icon "Flag as miscategorized or irrelevant" at bounding box center [440, 286] width 8 height 8
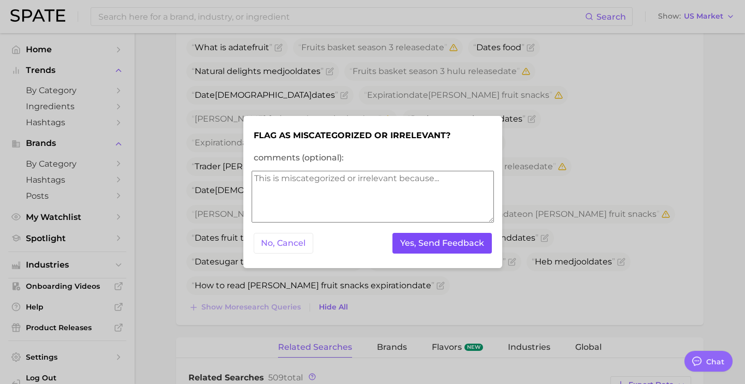
click at [451, 243] on button "Yes, Send Feedback" at bounding box center [441, 243] width 99 height 21
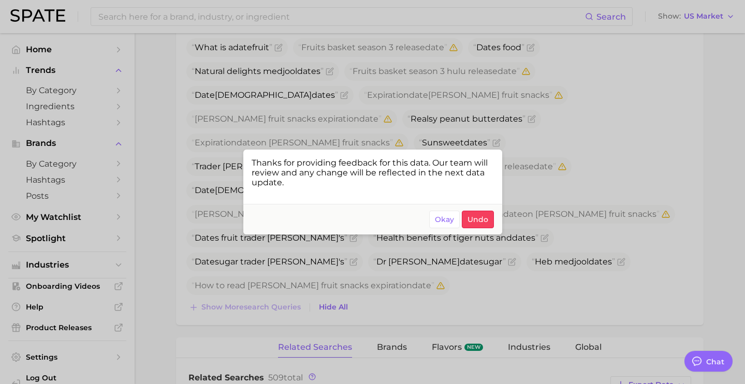
click at [415, 135] on div at bounding box center [372, 192] width 745 height 384
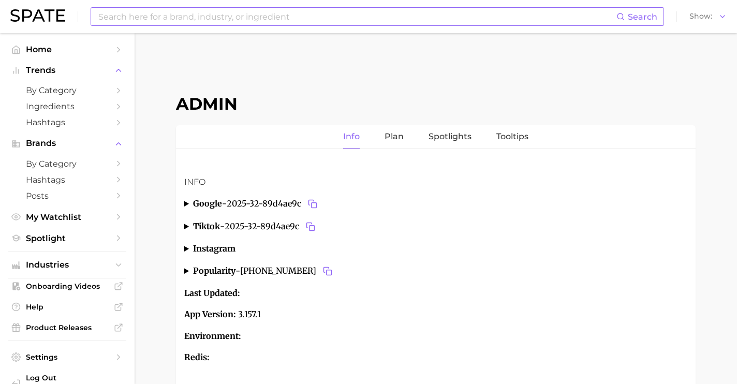
click at [188, 18] on input at bounding box center [356, 17] width 519 height 18
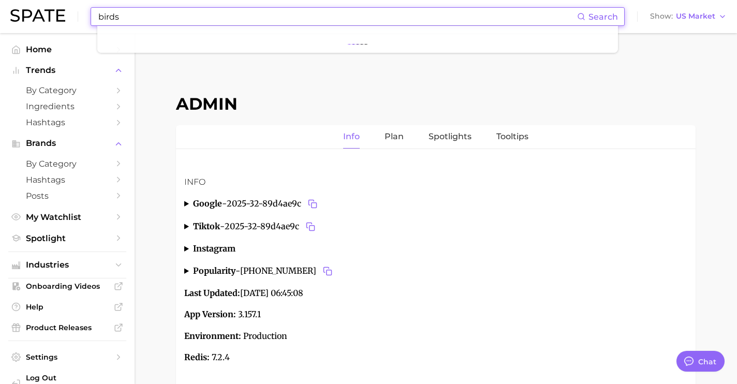
type input "birds"
type textarea "x"
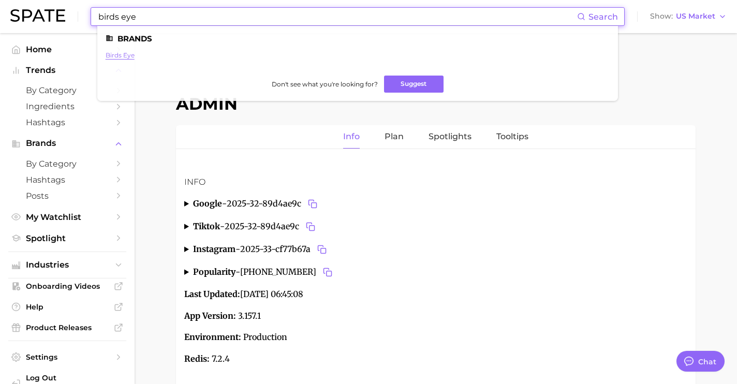
type input "birds eye"
click at [126, 53] on link "birds eye" at bounding box center [120, 55] width 29 height 8
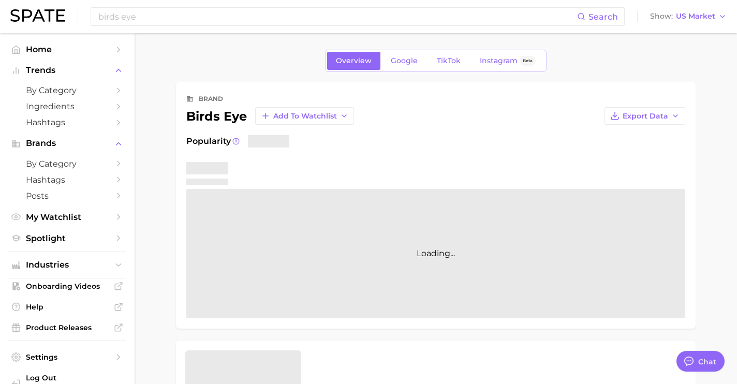
type textarea "x"
click at [407, 65] on link "Google" at bounding box center [404, 61] width 45 height 18
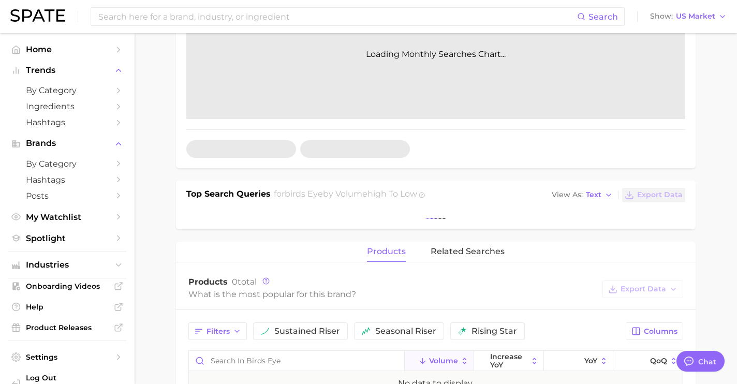
scroll to position [355, 0]
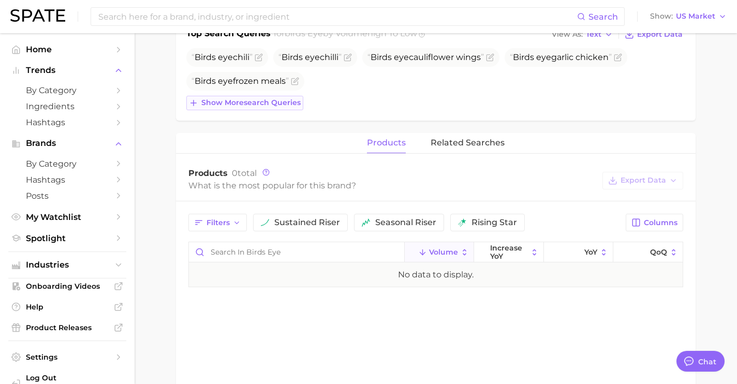
click at [284, 104] on span "Show more search queries" at bounding box center [250, 102] width 99 height 9
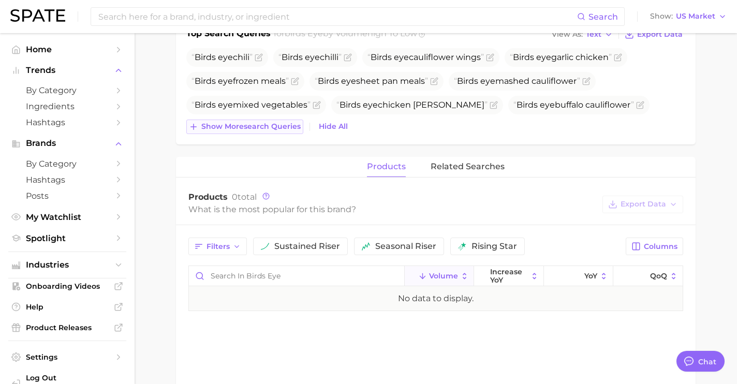
click at [283, 124] on span "Show more search queries" at bounding box center [250, 126] width 99 height 9
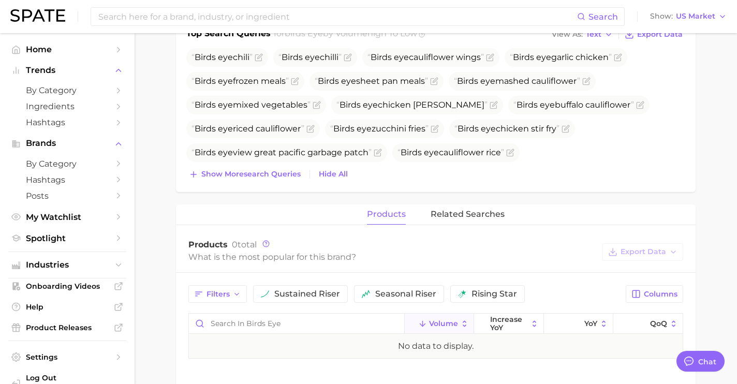
drag, startPoint x: 297, startPoint y: 179, endPoint x: 305, endPoint y: 218, distance: 40.8
click at [299, 191] on div "brand birds eye Add to Watchlist Export Data Searches sustained decliner -15.3%…" at bounding box center [436, 125] width 520 height 794
click at [305, 216] on div "products related searches" at bounding box center [436, 214] width 520 height 21
click at [285, 170] on span "Show more search queries" at bounding box center [250, 174] width 99 height 9
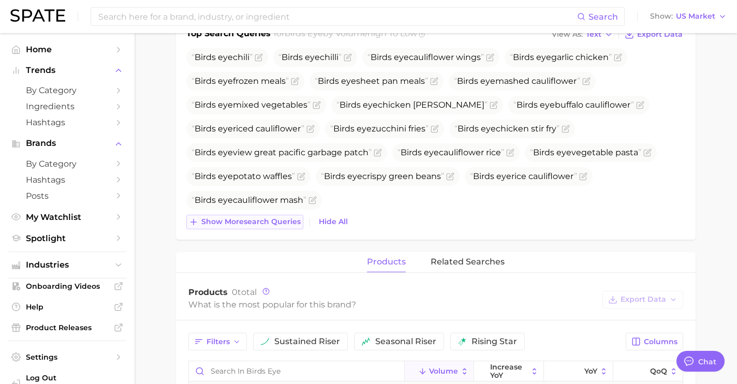
click at [256, 220] on span "Show more search queries" at bounding box center [250, 221] width 99 height 9
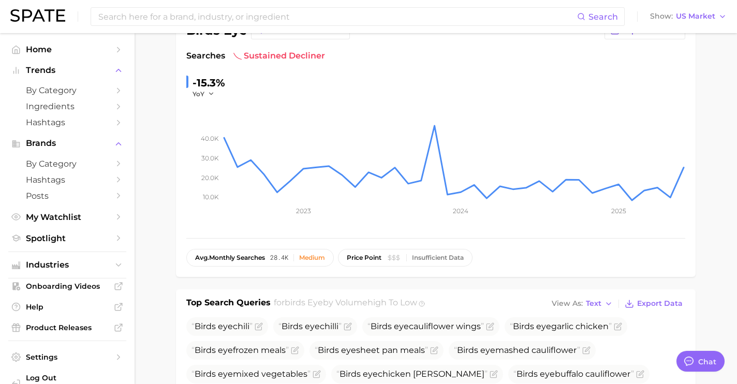
scroll to position [0, 0]
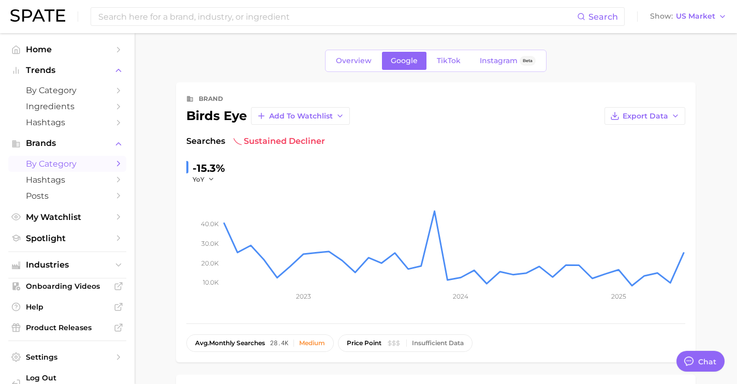
click at [80, 164] on span "by Category" at bounding box center [67, 164] width 83 height 10
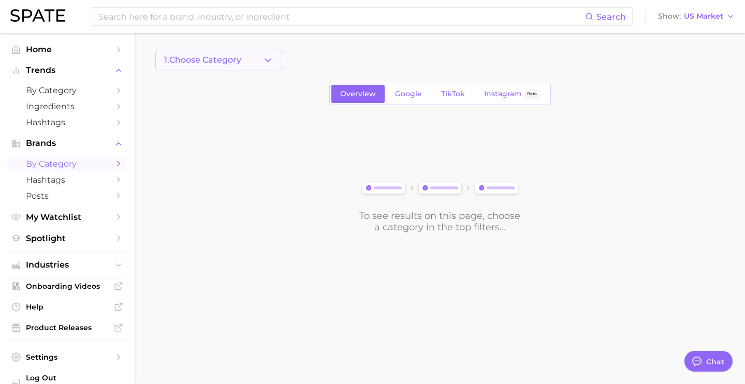
click at [218, 61] on span "1. Choose Category" at bounding box center [202, 59] width 77 height 9
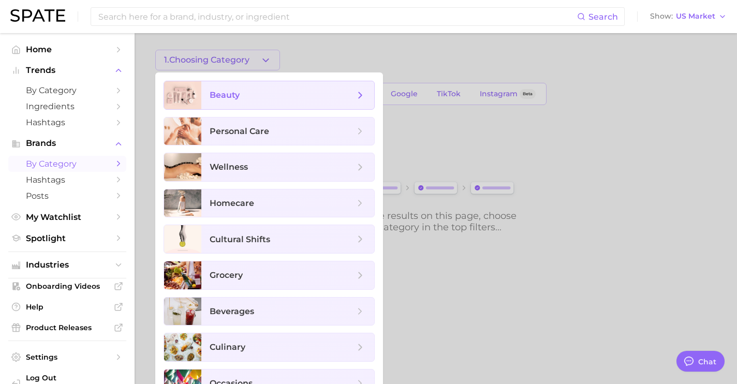
drag, startPoint x: 221, startPoint y: 71, endPoint x: 226, endPoint y: 80, distance: 10.7
click at [226, 78] on ul "beauty personal care wellness homecare cultural shifts grocery beverages culina…" at bounding box center [269, 238] width 228 height 333
click at [227, 84] on span "beauty" at bounding box center [287, 95] width 173 height 28
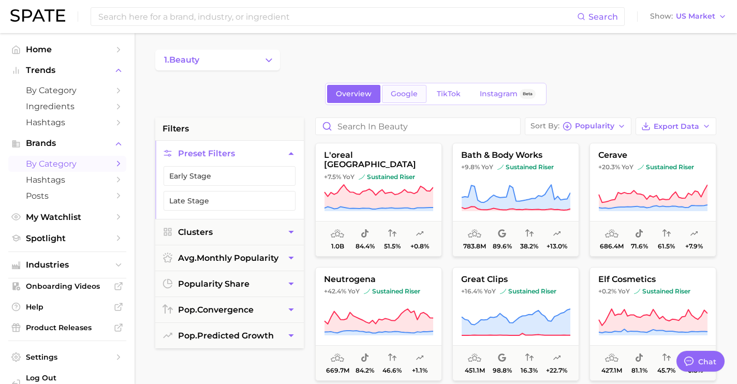
click at [397, 102] on link "Google" at bounding box center [404, 94] width 45 height 18
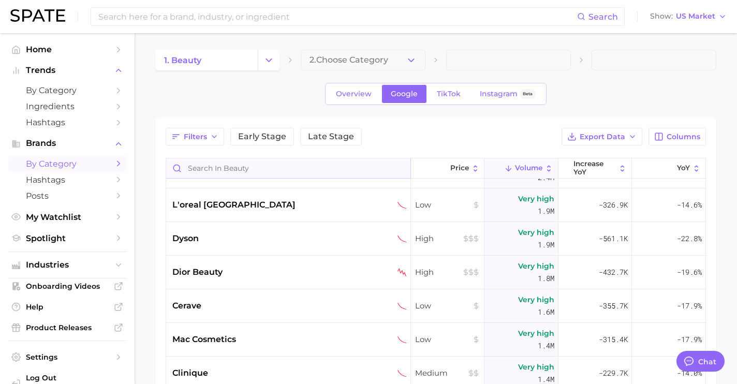
scroll to position [98, 0]
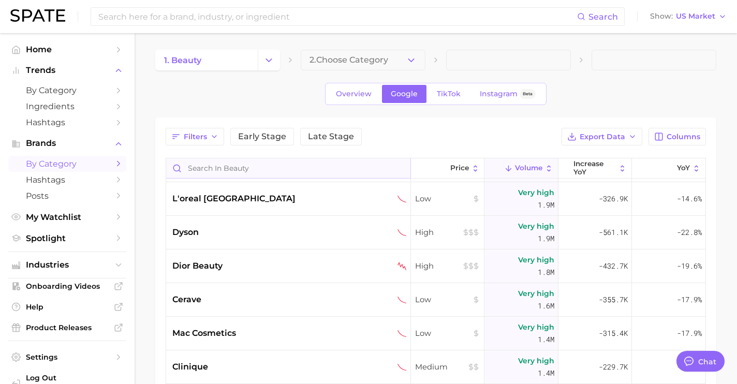
click at [228, 168] on input "Search in beauty" at bounding box center [288, 168] width 244 height 20
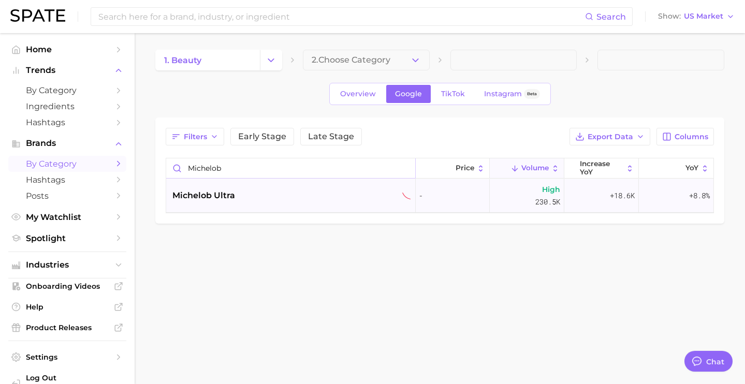
type input "michelob"
click at [237, 196] on div "michelob ultra" at bounding box center [291, 195] width 239 height 12
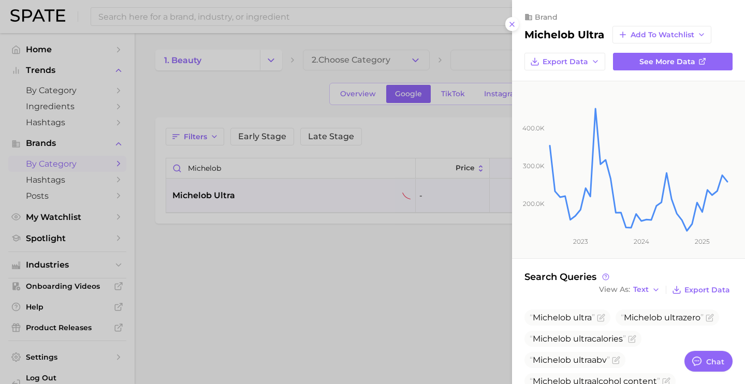
click at [466, 123] on div at bounding box center [372, 192] width 745 height 384
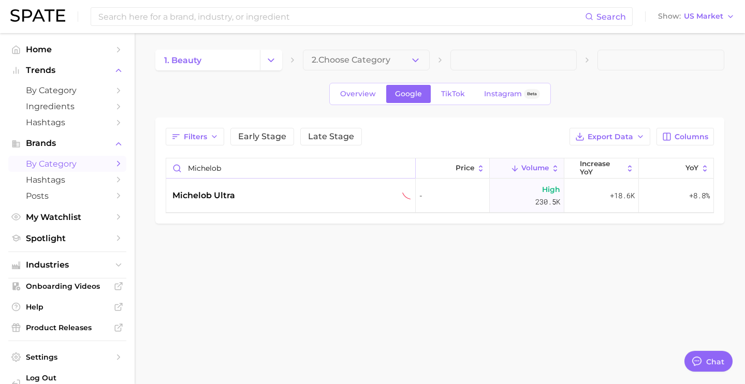
drag, startPoint x: 288, startPoint y: 173, endPoint x: 165, endPoint y: 164, distance: 123.5
click at [165, 164] on div "Filters Early Stage Late Stage Export Data Columns michelob Price Volume increa…" at bounding box center [439, 170] width 569 height 106
click at [229, 210] on div "lifeaid beverage co" at bounding box center [290, 196] width 249 height 34
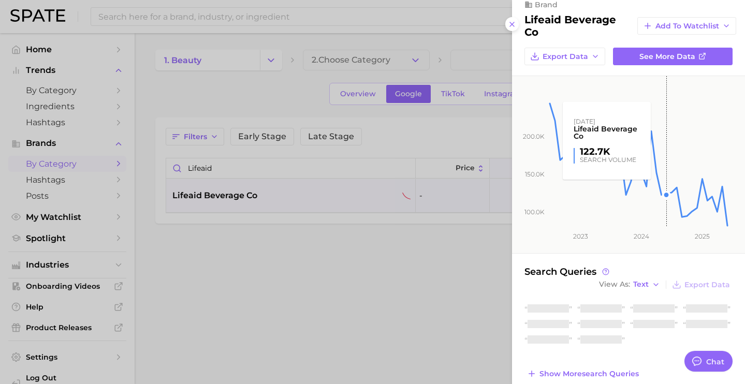
scroll to position [28, 0]
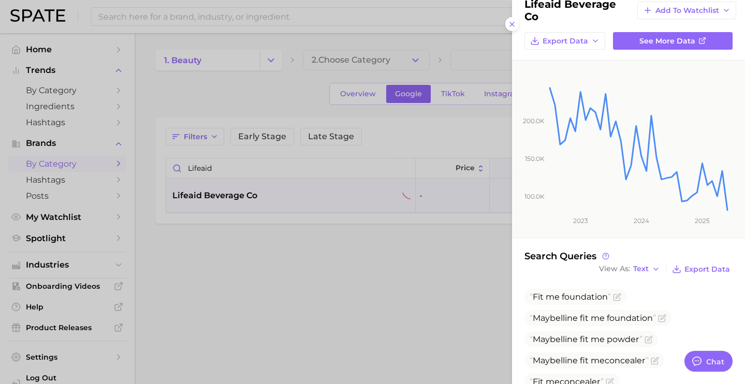
click at [221, 123] on div at bounding box center [372, 192] width 745 height 384
click at [228, 173] on div at bounding box center [372, 192] width 745 height 384
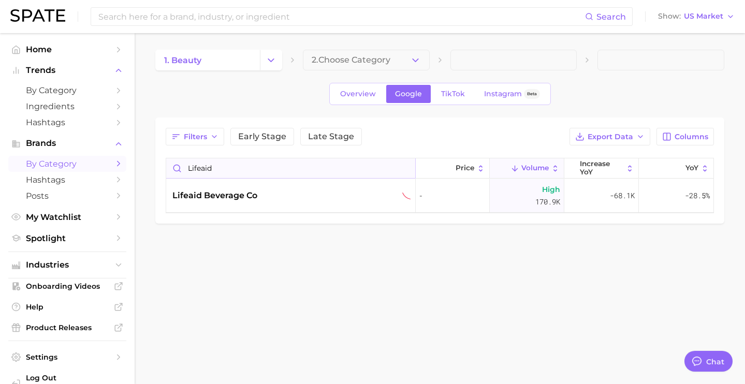
scroll to position [0, 0]
drag, startPoint x: 231, startPoint y: 171, endPoint x: 171, endPoint y: 169, distance: 60.6
click at [171, 169] on input "lifeaid" at bounding box center [290, 168] width 249 height 20
click at [273, 194] on div "quilted northern" at bounding box center [291, 195] width 239 height 12
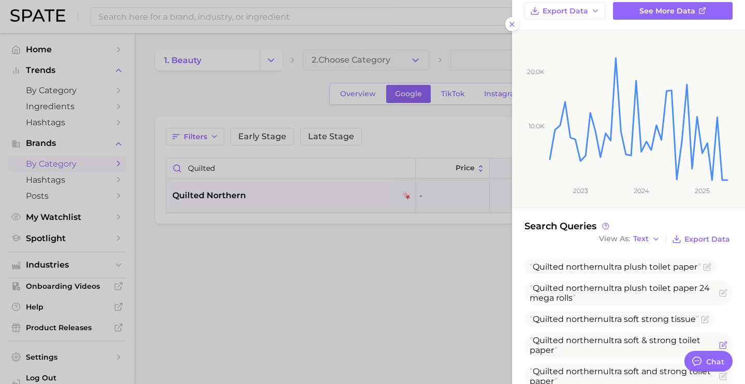
scroll to position [186, 0]
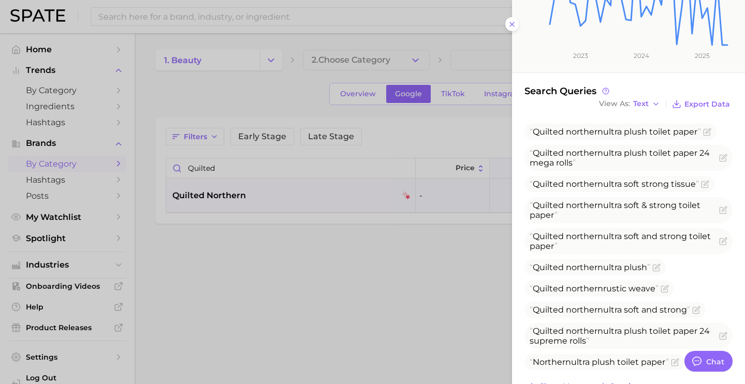
click at [315, 136] on div at bounding box center [372, 192] width 745 height 384
click at [249, 171] on div at bounding box center [372, 192] width 745 height 384
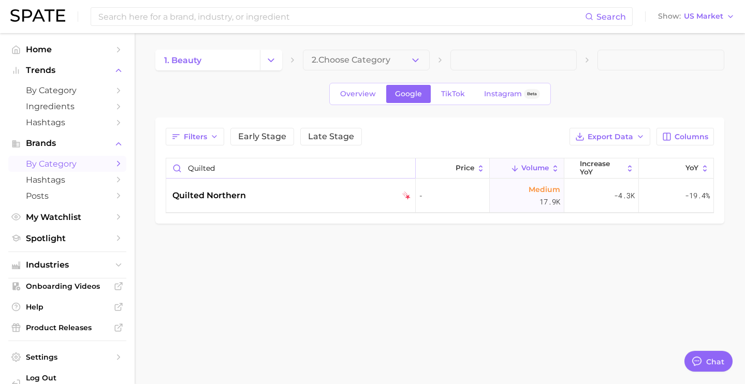
drag, startPoint x: 257, startPoint y: 170, endPoint x: 33, endPoint y: 135, distance: 226.2
click at [122, 156] on div "Search Show US Market Home Trends by Category Ingredients Hashtags Brands by Ca…" at bounding box center [372, 154] width 745 height 242
click at [179, 180] on div "monster" at bounding box center [290, 196] width 249 height 34
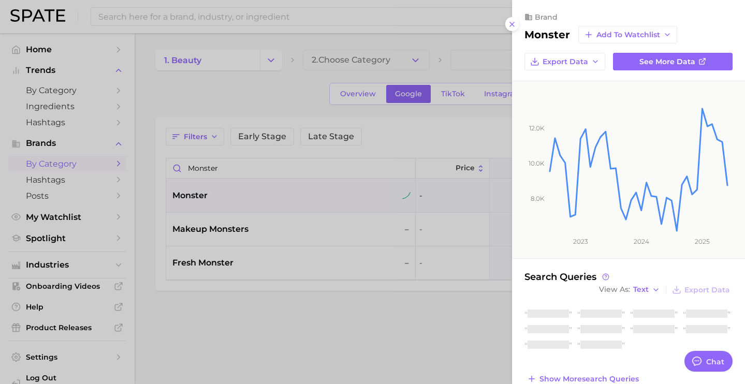
scroll to position [20, 0]
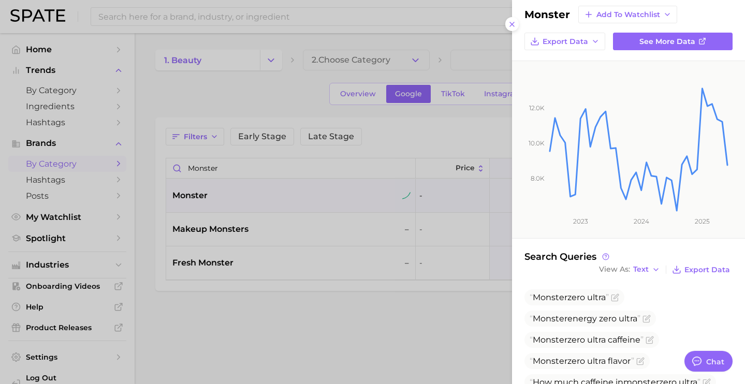
click at [617, 365] on span "Monster zero ultra flavor" at bounding box center [581, 361] width 105 height 10
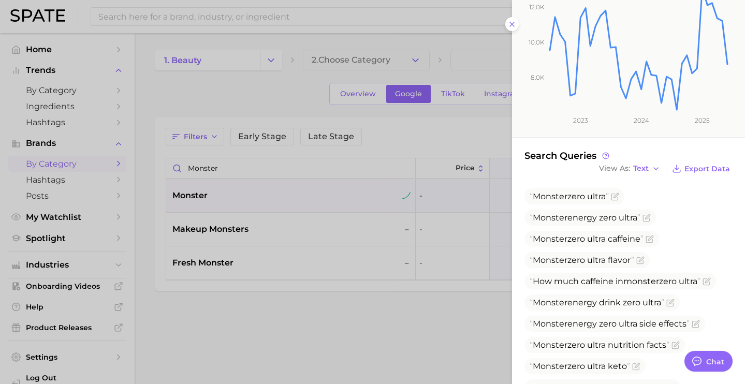
scroll to position [168, 0]
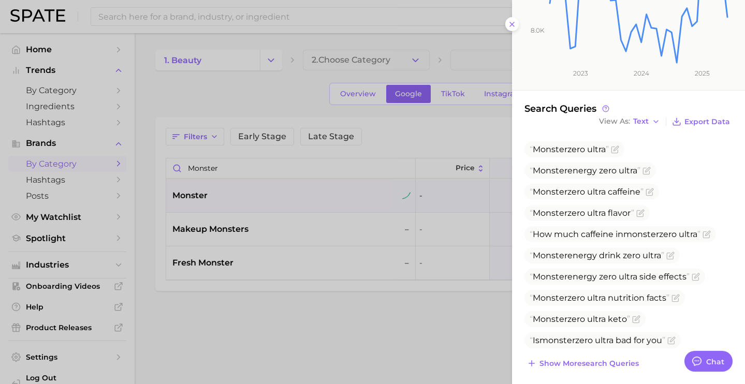
click at [304, 172] on div at bounding box center [372, 192] width 745 height 384
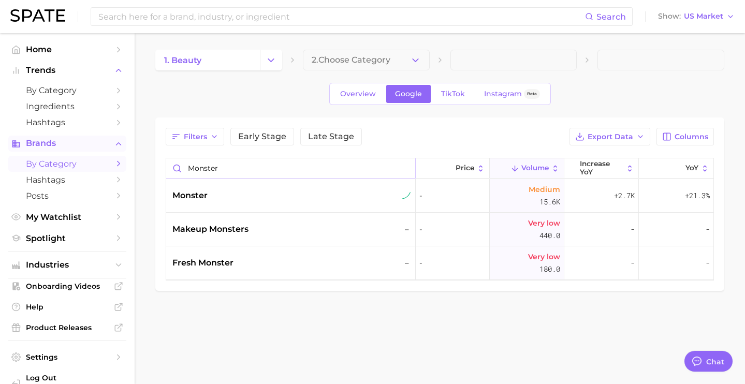
drag, startPoint x: 259, startPoint y: 168, endPoint x: 78, endPoint y: 137, distance: 183.7
click at [151, 160] on main "1. beauty 2. Choose Category Overview Google TikTok Instagram Beta Filters Earl…" at bounding box center [440, 187] width 610 height 309
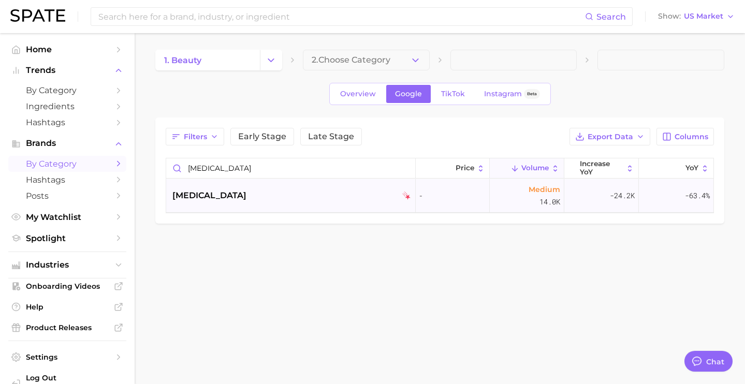
click at [215, 198] on div "ozempic" at bounding box center [291, 195] width 239 height 12
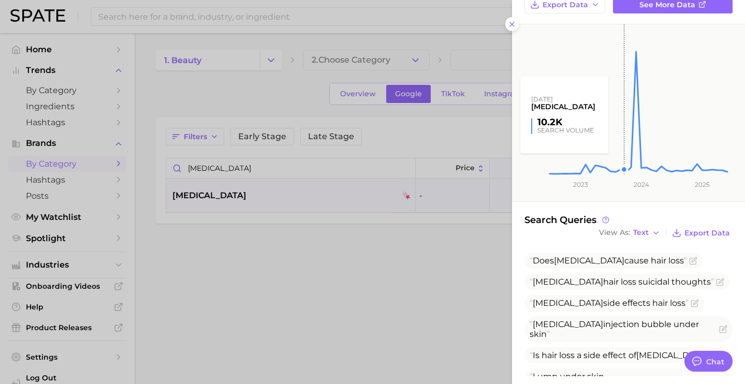
scroll to position [60, 0]
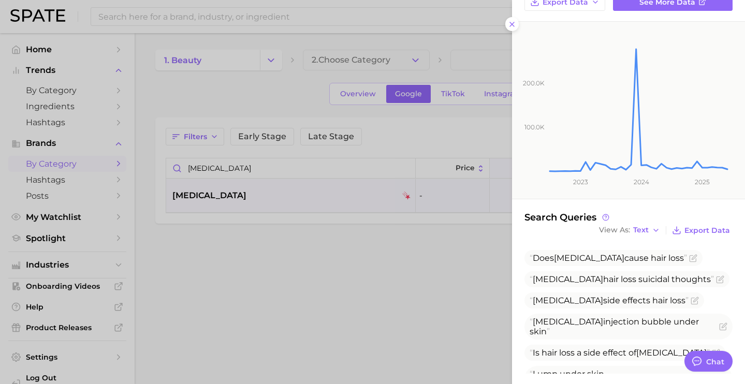
click at [278, 166] on div at bounding box center [372, 192] width 745 height 384
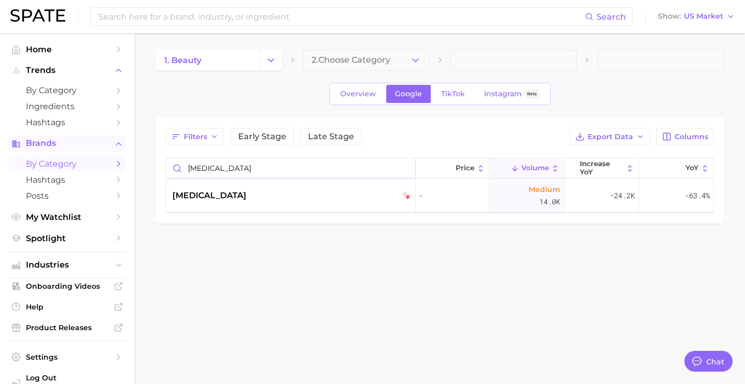
scroll to position [0, 0]
drag, startPoint x: 249, startPoint y: 172, endPoint x: 114, endPoint y: 149, distance: 137.0
click at [115, 150] on div "Search Show US Market Home Trends by Category Ingredients Hashtags Brands by Ca…" at bounding box center [372, 154] width 745 height 242
click at [234, 194] on div "cottonelle" at bounding box center [291, 195] width 239 height 12
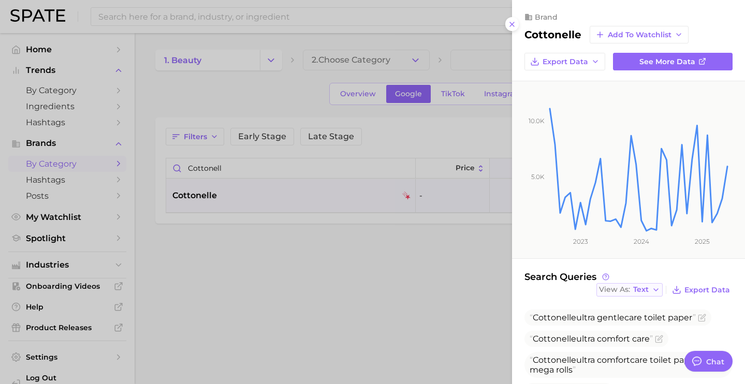
scroll to position [20, 0]
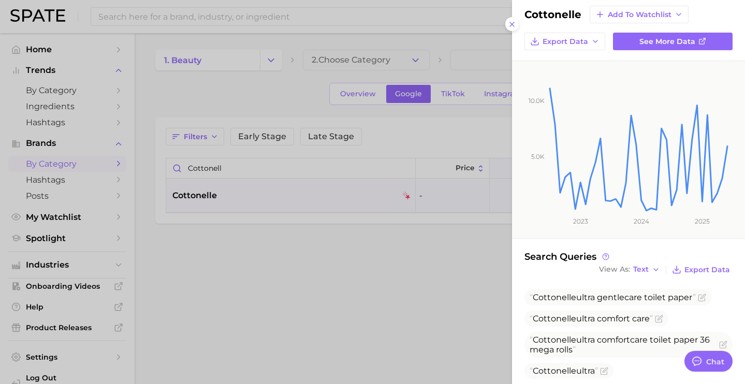
click at [255, 107] on div at bounding box center [372, 192] width 745 height 384
click at [259, 172] on div at bounding box center [372, 192] width 745 height 384
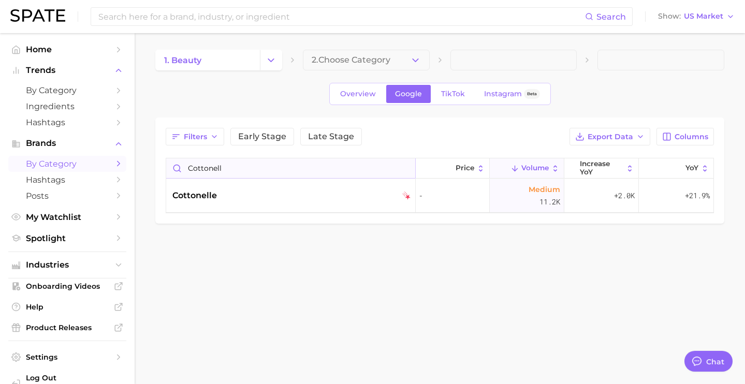
drag, startPoint x: 261, startPoint y: 171, endPoint x: 175, endPoint y: 162, distance: 86.4
click at [175, 162] on input "cottonell" at bounding box center [290, 168] width 249 height 20
type input "herradura"
click at [224, 191] on div "herradura" at bounding box center [291, 195] width 239 height 12
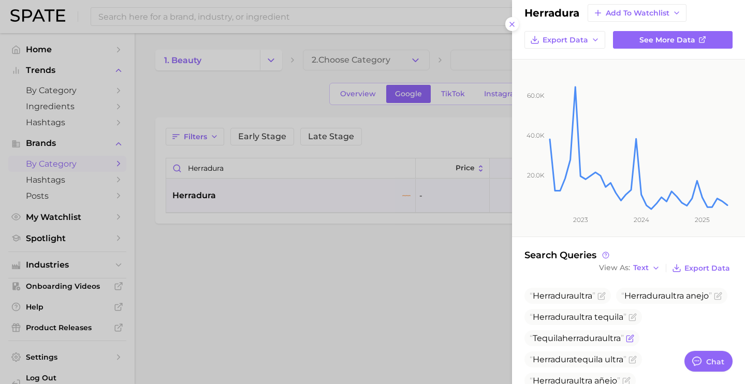
scroll to position [22, 0]
click at [446, 31] on div at bounding box center [372, 192] width 745 height 384
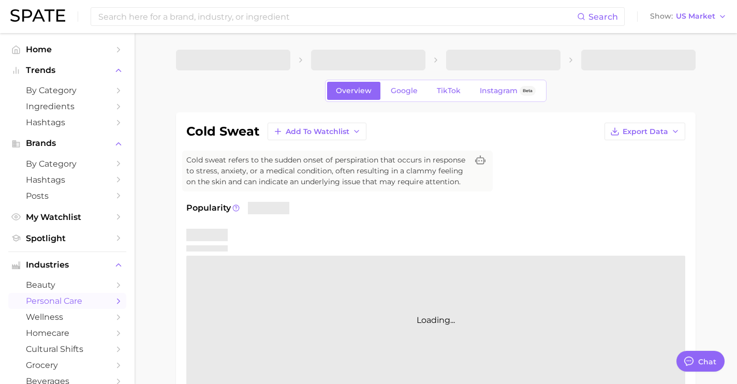
type textarea "x"
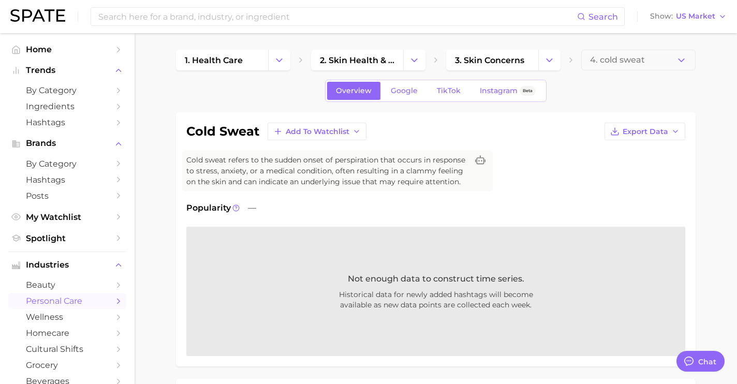
click at [381, 80] on div "Overview Google TikTok Instagram Beta" at bounding box center [436, 91] width 222 height 22
click at [391, 88] on span "Google" at bounding box center [404, 90] width 27 height 9
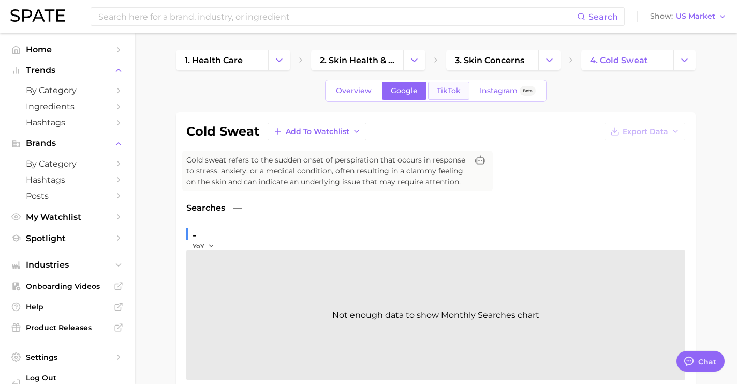
click at [434, 97] on link "TikTok" at bounding box center [448, 91] width 41 height 18
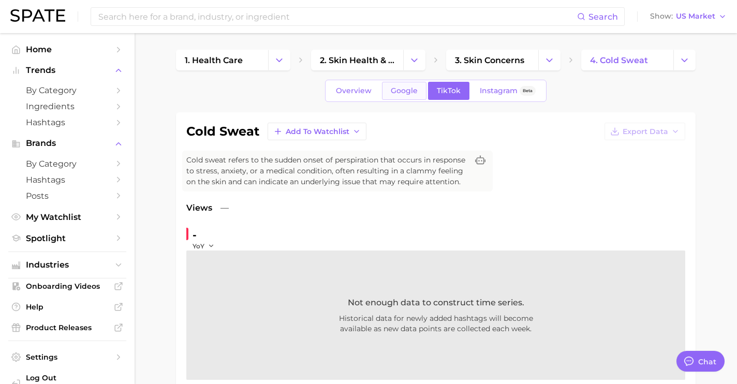
click at [408, 96] on link "Google" at bounding box center [404, 91] width 45 height 18
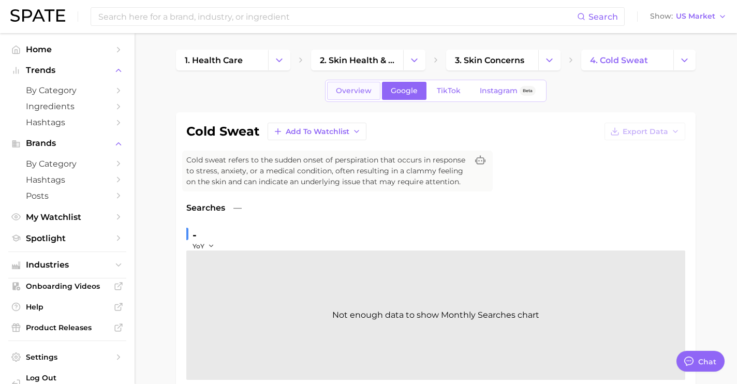
click at [353, 97] on link "Overview" at bounding box center [353, 91] width 53 height 18
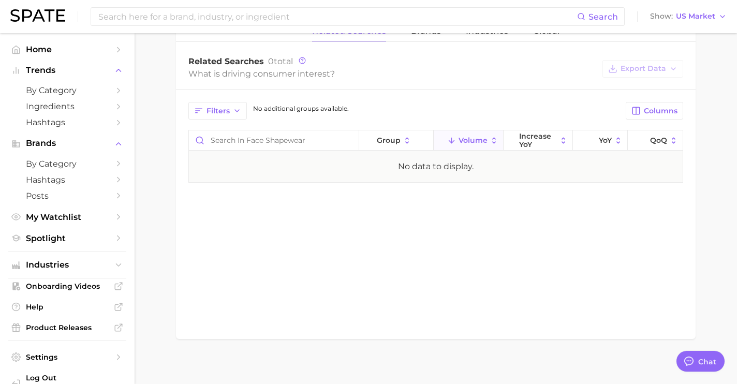
scroll to position [484, 0]
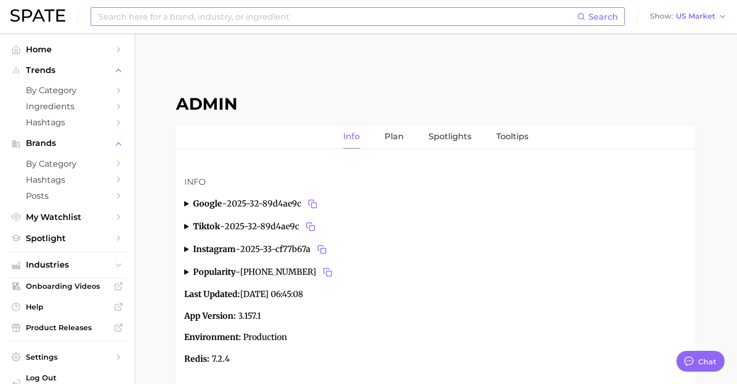
click at [315, 21] on input at bounding box center [337, 17] width 480 height 18
drag, startPoint x: 373, startPoint y: 17, endPoint x: 116, endPoint y: 2, distance: 257.6
click at [122, 6] on div "gracie abrams Search No results for " gracie abrams " Suggest Show US Market" at bounding box center [368, 16] width 716 height 33
drag, startPoint x: 261, startPoint y: 17, endPoint x: 4, endPoint y: -9, distance: 258.0
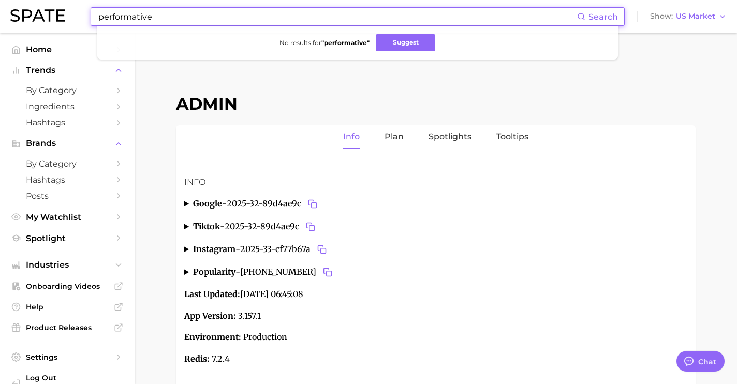
click at [4, 0] on html "performative Search No results for " performative " Suggest Show US Market Home…" at bounding box center [368, 192] width 737 height 384
drag, startPoint x: 292, startPoint y: 17, endPoint x: 14, endPoint y: 2, distance: 278.8
click at [16, 5] on div "michelle khare Search No results for " michelle khare " Suggest Show US Market" at bounding box center [368, 16] width 716 height 33
drag, startPoint x: 174, startPoint y: 18, endPoint x: 52, endPoint y: 14, distance: 122.2
click at [52, 14] on div "brandon stewart Search No results for " brandon stewart " Suggest Show US Market" at bounding box center [368, 16] width 716 height 33
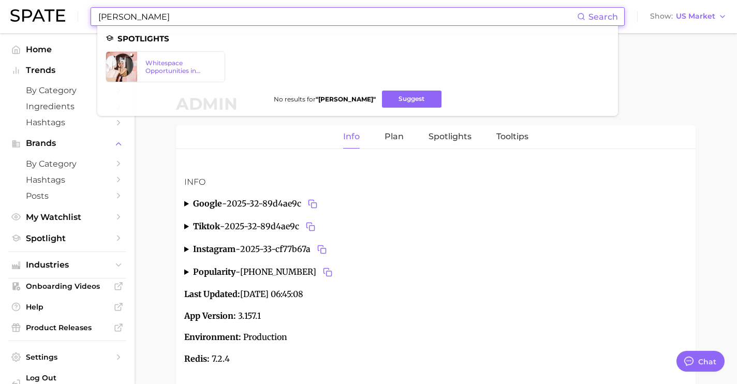
drag, startPoint x: 226, startPoint y: 16, endPoint x: 63, endPoint y: 3, distance: 164.0
click at [76, 7] on div "dana white Search Spotlights Whitespace Opportunities in Skincare No results fo…" at bounding box center [368, 16] width 716 height 33
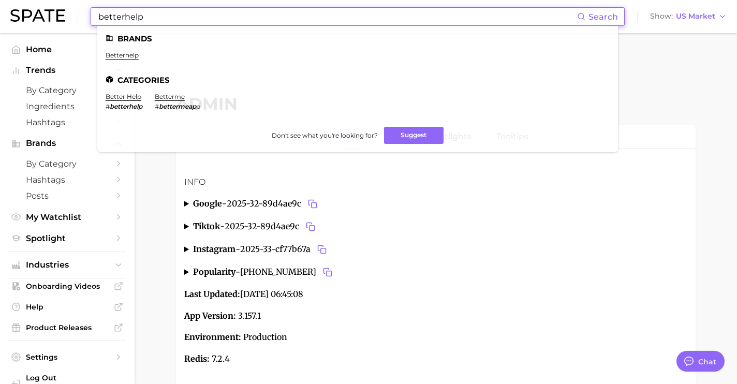
type input "betterhelp"
click at [127, 56] on link "betterhelp" at bounding box center [122, 55] width 33 height 8
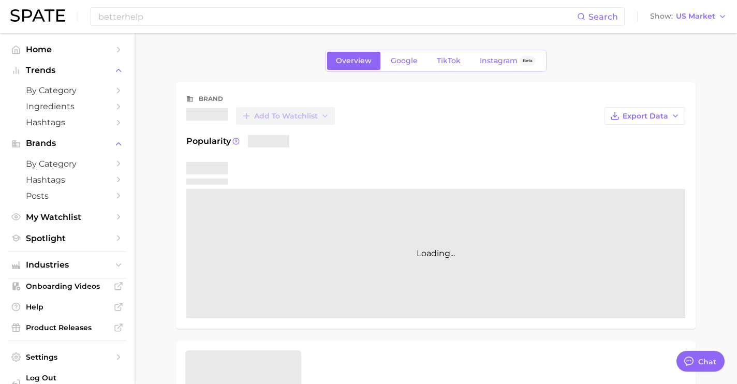
type textarea "x"
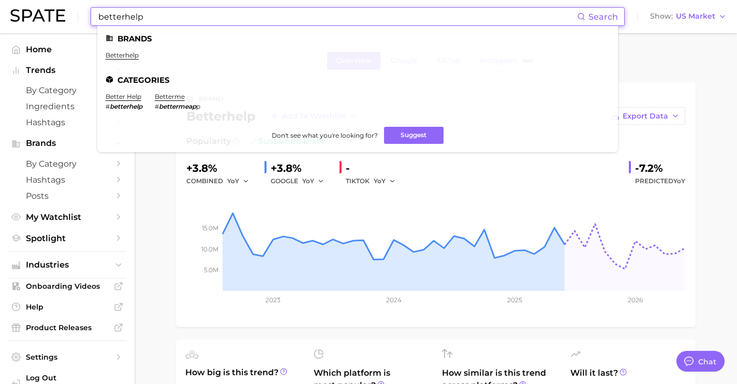
click at [166, 24] on input "betterhelp" at bounding box center [337, 17] width 480 height 18
click at [121, 97] on link "better help" at bounding box center [124, 97] width 36 height 8
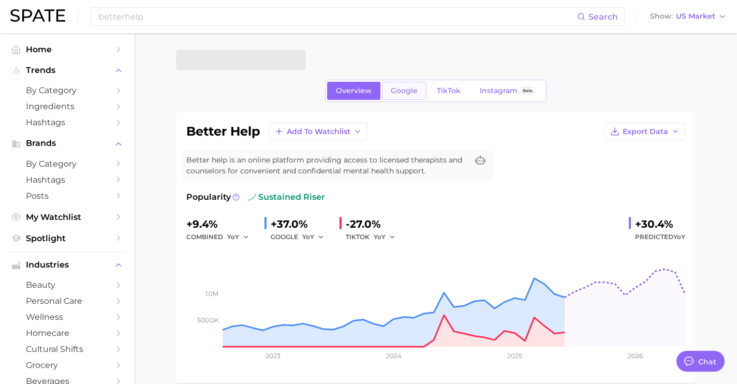
click at [411, 87] on span "Google" at bounding box center [404, 90] width 27 height 9
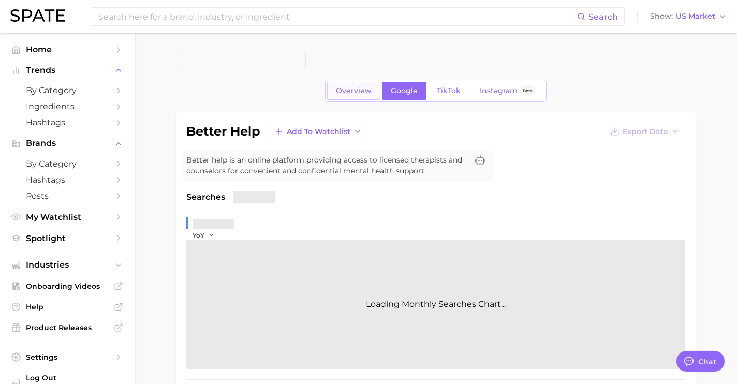
click at [357, 91] on span "Overview" at bounding box center [354, 90] width 36 height 9
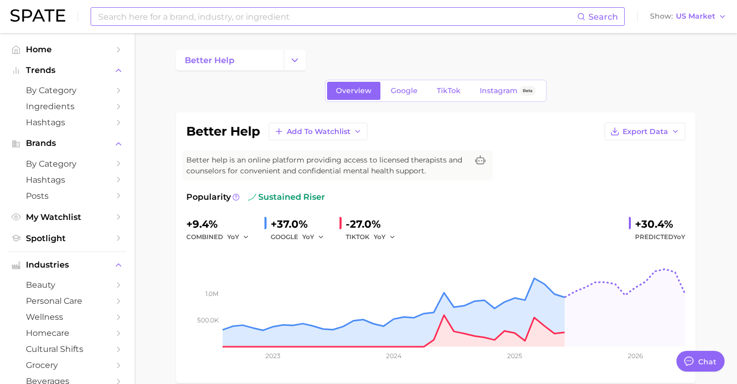
click at [213, 14] on input at bounding box center [337, 17] width 480 height 18
type input "n"
drag, startPoint x: 216, startPoint y: 13, endPoint x: 71, endPoint y: 12, distance: 144.9
click at [71, 12] on div "noah centino Search No results for " noah centino " Suggest Show US Market" at bounding box center [368, 16] width 716 height 33
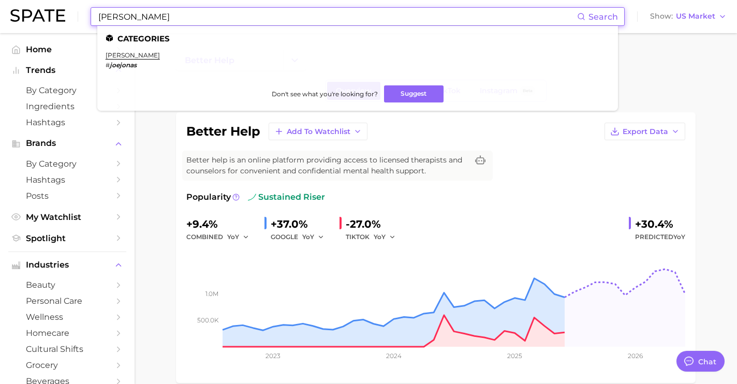
drag, startPoint x: 344, startPoint y: 22, endPoint x: 144, endPoint y: 6, distance: 200.9
click at [144, 6] on div "joe jonas Search Categories joe jonas # joejonas Don't see what you're looking …" at bounding box center [368, 16] width 716 height 33
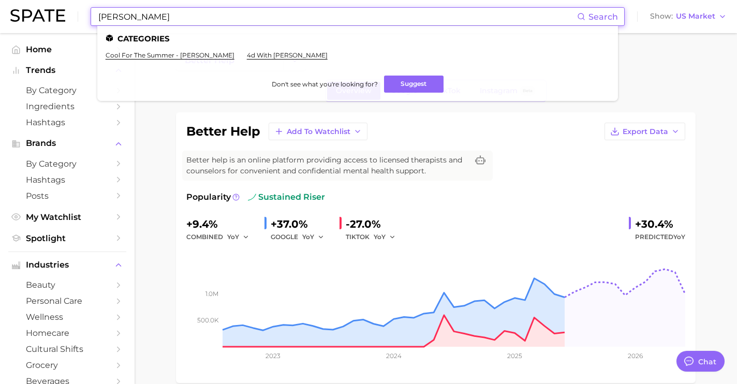
drag, startPoint x: 200, startPoint y: 14, endPoint x: -1, endPoint y: 7, distance: 200.4
click at [0, 7] on html "demi lovato Search Categories cool for the summer - demi lovato 4d with demi lo…" at bounding box center [368, 192] width 737 height 384
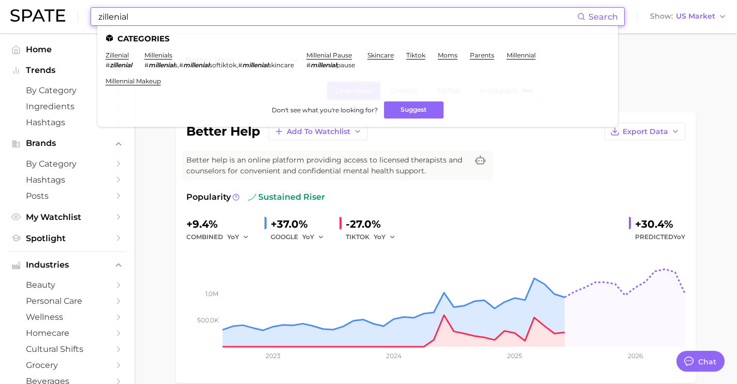
drag, startPoint x: 229, startPoint y: 17, endPoint x: 51, endPoint y: 2, distance: 179.2
click at [51, 2] on div "zillenial Search Categories zillenial # zillenial millenials # millenial s , # …" at bounding box center [368, 16] width 716 height 33
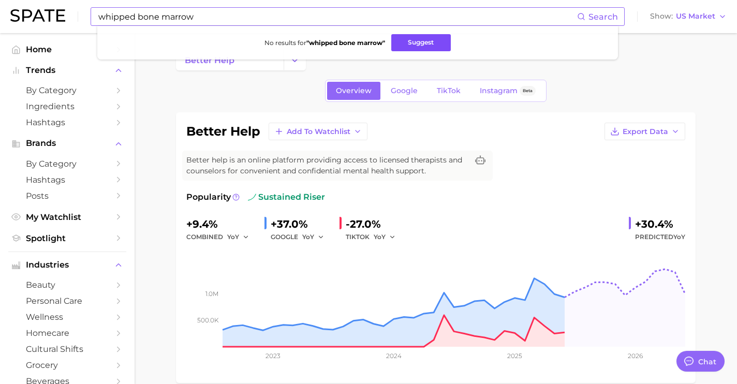
click at [413, 42] on button "Suggest" at bounding box center [421, 42] width 60 height 17
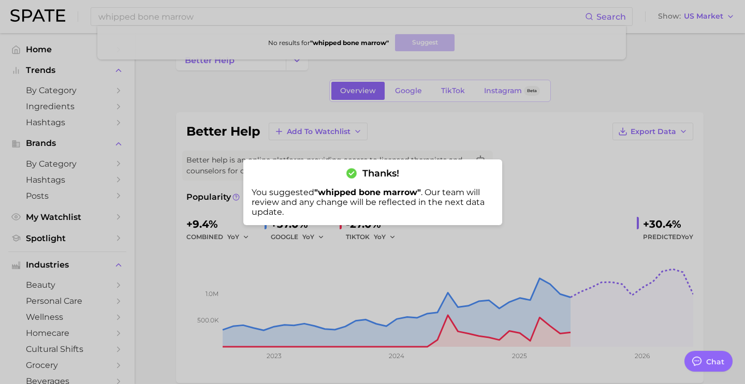
click at [271, 24] on div at bounding box center [372, 192] width 745 height 384
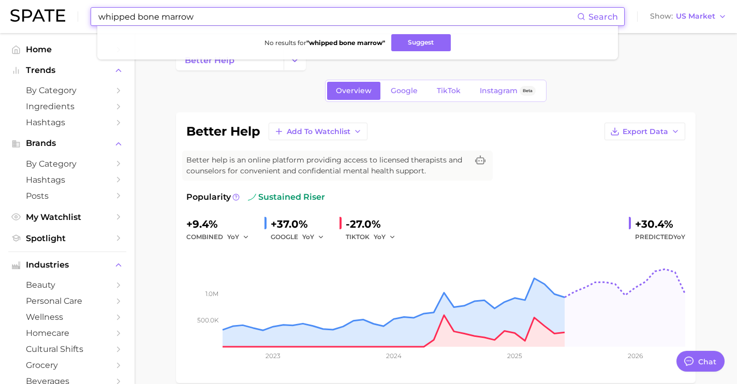
drag, startPoint x: 256, startPoint y: 22, endPoint x: 62, endPoint y: 20, distance: 194.1
click at [62, 20] on div "whipped bone marrow Search No results for " whipped bone marrow " Suggest Show …" at bounding box center [368, 16] width 716 height 33
drag, startPoint x: 193, startPoint y: 16, endPoint x: 77, endPoint y: 16, distance: 115.4
click at [77, 16] on div "whipped goat cheese Search No results for " whipped goat cheese " Suggest Show …" at bounding box center [368, 16] width 716 height 33
click at [435, 43] on button "Suggest" at bounding box center [419, 42] width 60 height 17
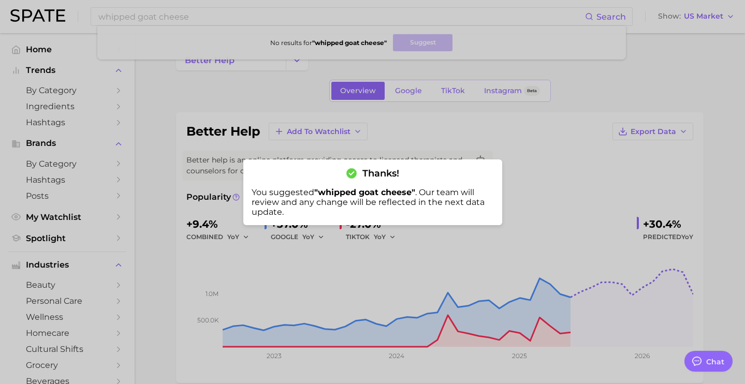
click at [206, 78] on div at bounding box center [372, 192] width 745 height 384
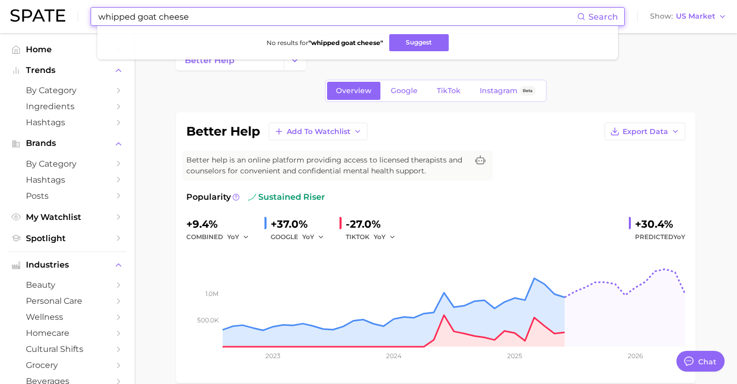
drag, startPoint x: 139, startPoint y: 19, endPoint x: 244, endPoint y: 22, distance: 105.1
click at [244, 22] on input "whipped goat cheese" at bounding box center [337, 17] width 480 height 18
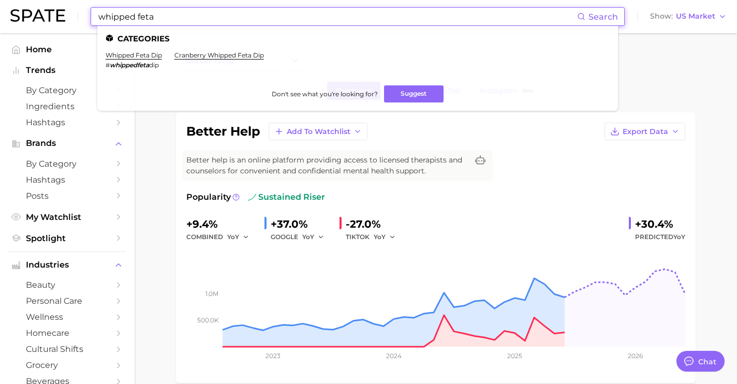
drag, startPoint x: 185, startPoint y: 18, endPoint x: 66, endPoint y: 12, distance: 119.7
click at [66, 12] on div "whipped feta Search Categories whipped feta dip # whippedfeta dip cranberry whi…" at bounding box center [368, 16] width 716 height 33
drag, startPoint x: 213, startPoint y: 15, endPoint x: 45, endPoint y: 14, distance: 168.2
click at [45, 14] on div "feta crumbles Search Brands follow your heart dairy-free feta crumbles Don't se…" at bounding box center [368, 16] width 716 height 33
click at [397, 91] on button "Suggest" at bounding box center [414, 93] width 60 height 17
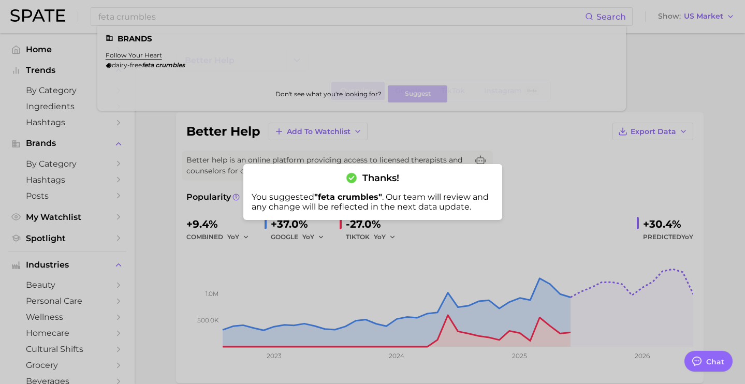
click at [253, 16] on div at bounding box center [372, 192] width 745 height 384
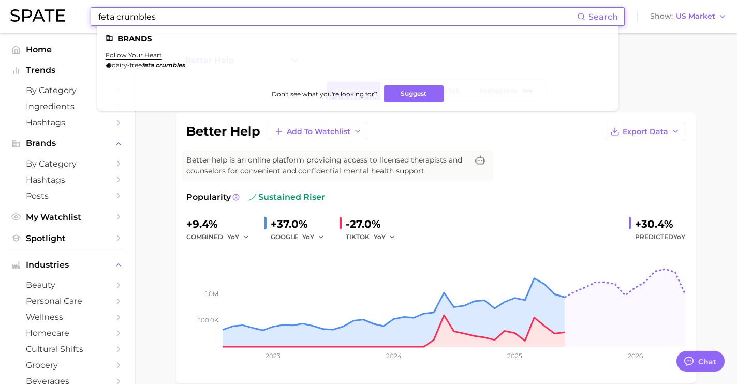
drag, startPoint x: 240, startPoint y: 20, endPoint x: 76, endPoint y: 17, distance: 164.6
click at [76, 17] on div "feta crumbles Search Brands follow your heart dairy-free feta crumbles Don't se…" at bounding box center [368, 16] width 716 height 33
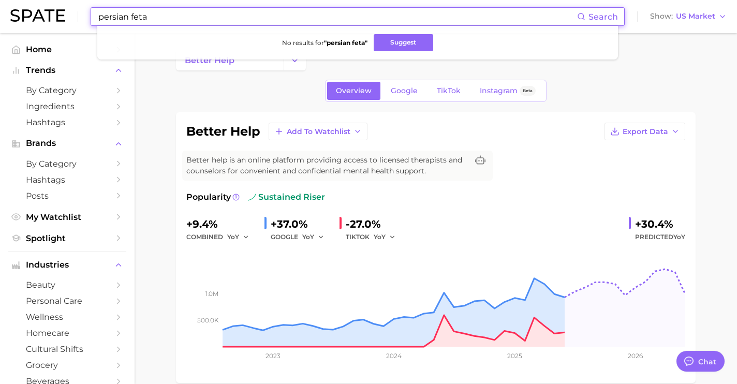
drag, startPoint x: 172, startPoint y: 16, endPoint x: 76, endPoint y: 16, distance: 96.8
click at [76, 16] on div "persian feta Search No results for " persian feta " Suggest Show US Market" at bounding box center [368, 16] width 716 height 33
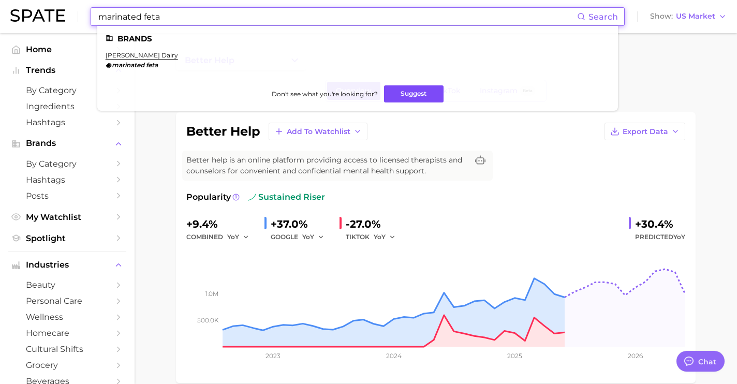
click at [401, 90] on button "Suggest" at bounding box center [414, 93] width 60 height 17
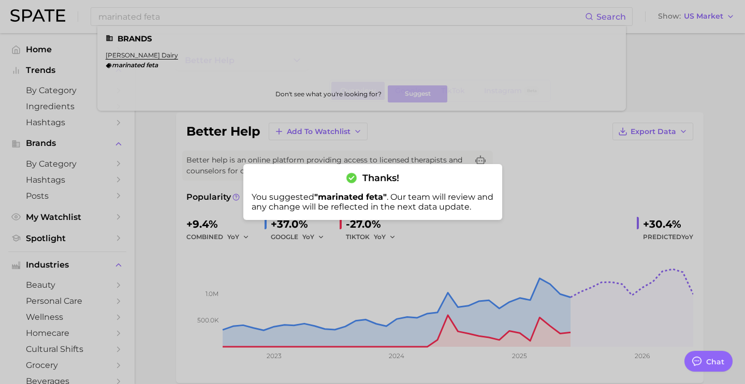
click at [283, 20] on div at bounding box center [372, 192] width 745 height 384
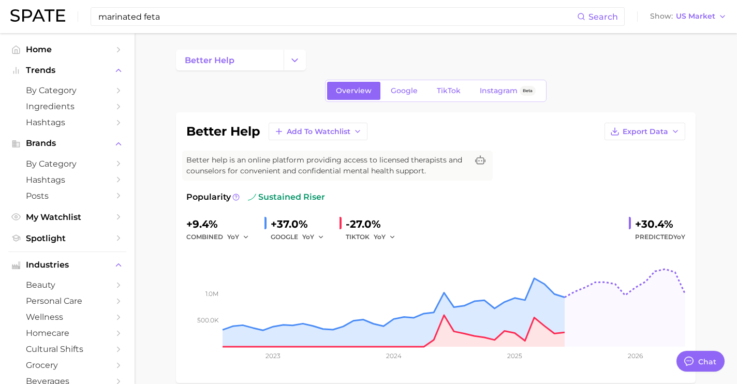
drag, startPoint x: 245, startPoint y: 21, endPoint x: -1, endPoint y: 10, distance: 246.1
click at [0, 10] on html "marinated feta Search Show US Market Home Trends by Category Ingredients Hashta…" at bounding box center [368, 192] width 737 height 384
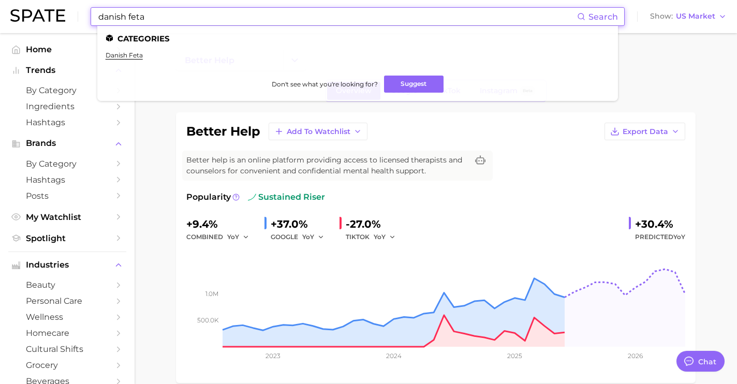
type input "danish feta"
